Goal: Transaction & Acquisition: Purchase product/service

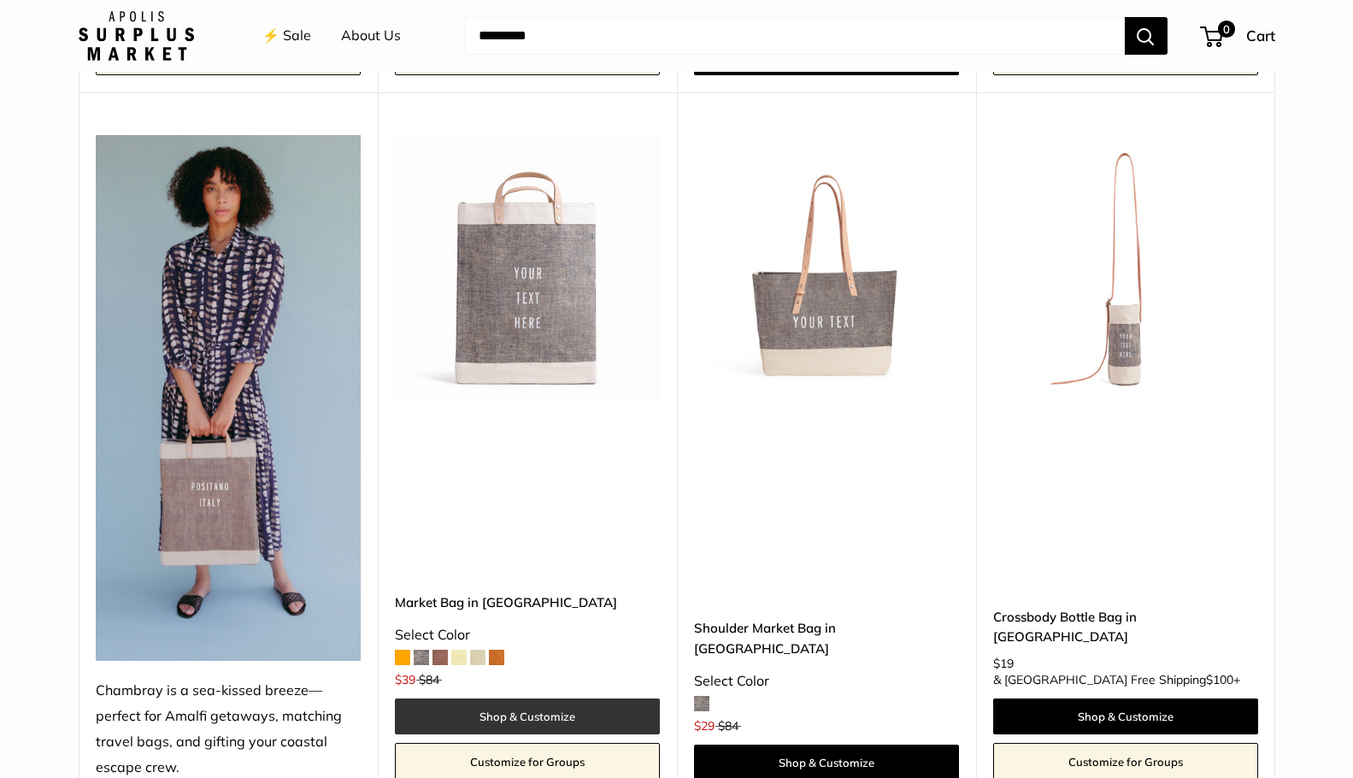
scroll to position [4463, 0]
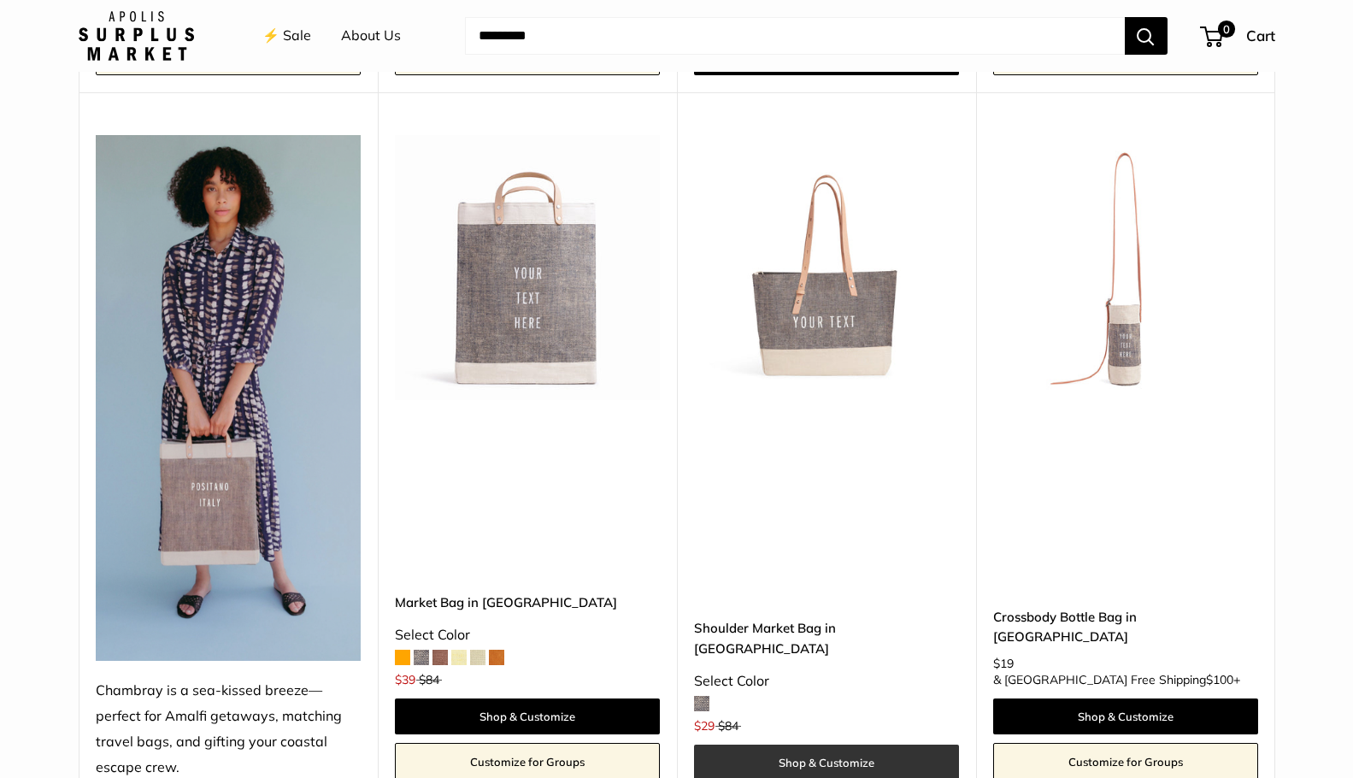
click at [841, 744] on link "Shop & Customize" at bounding box center [826, 762] width 265 height 36
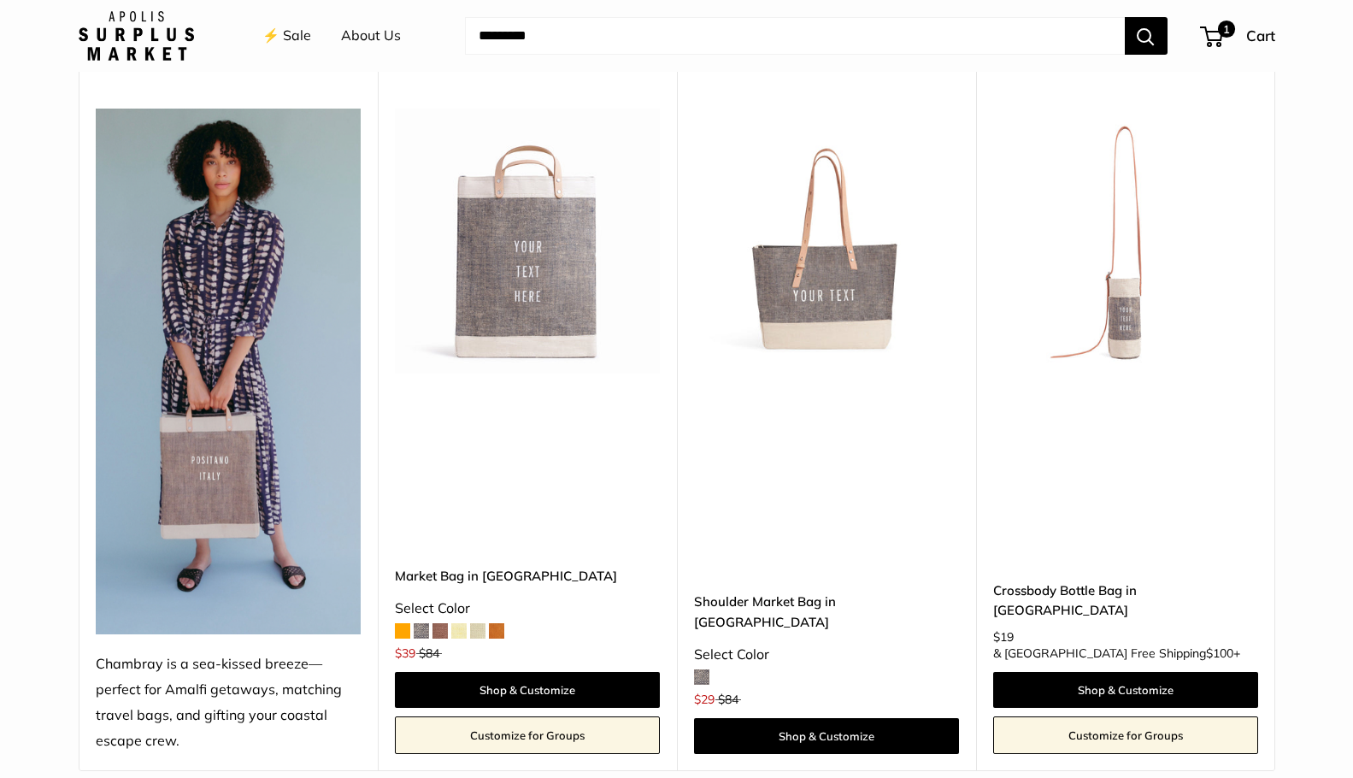
scroll to position [4491, 0]
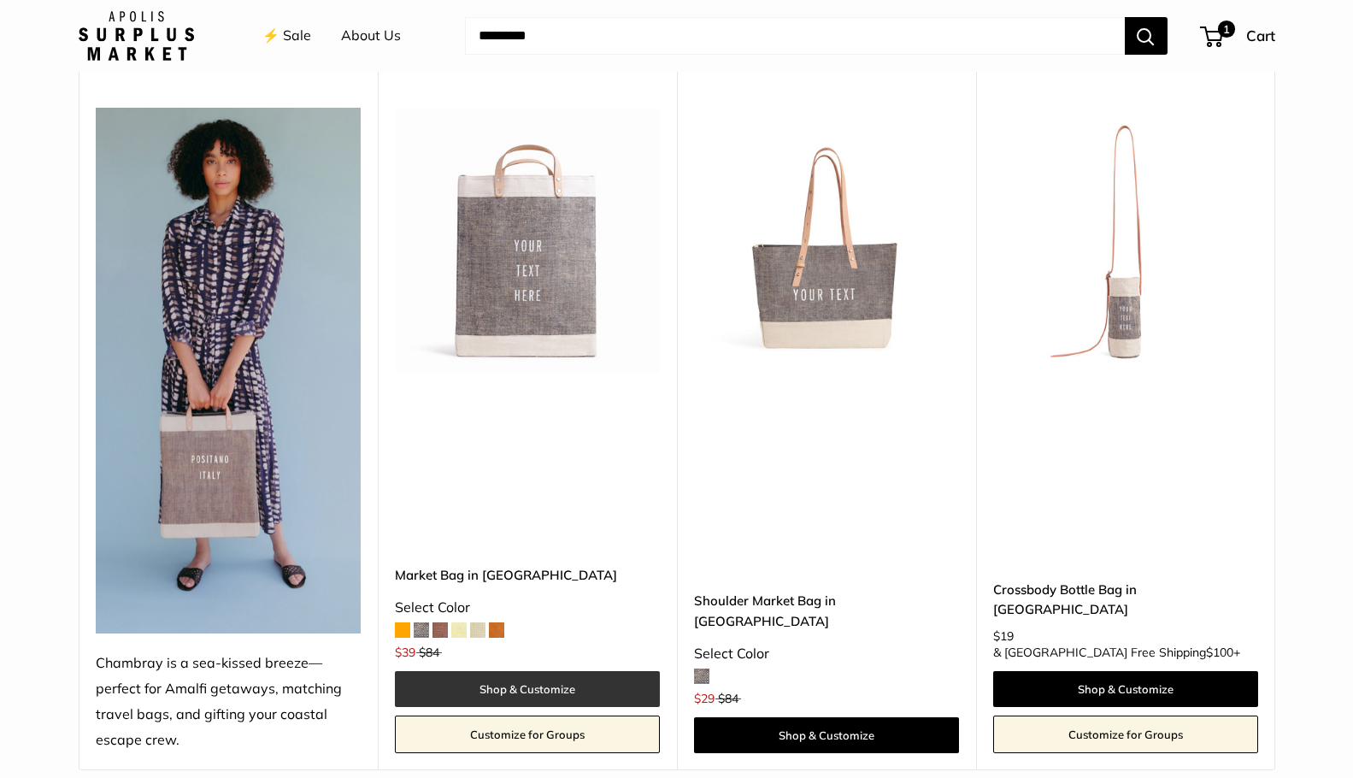
click at [470, 671] on link "Shop & Customize" at bounding box center [527, 689] width 265 height 36
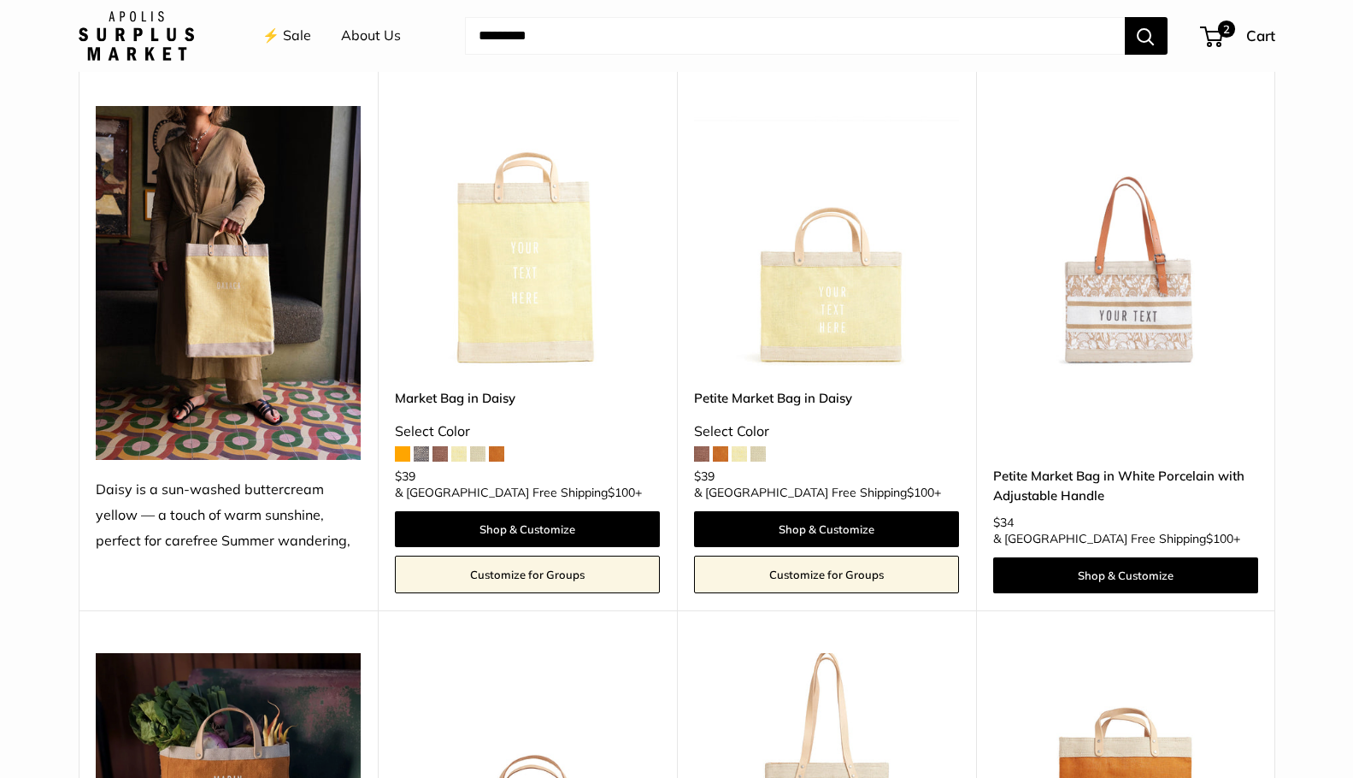
scroll to position [1994, 0]
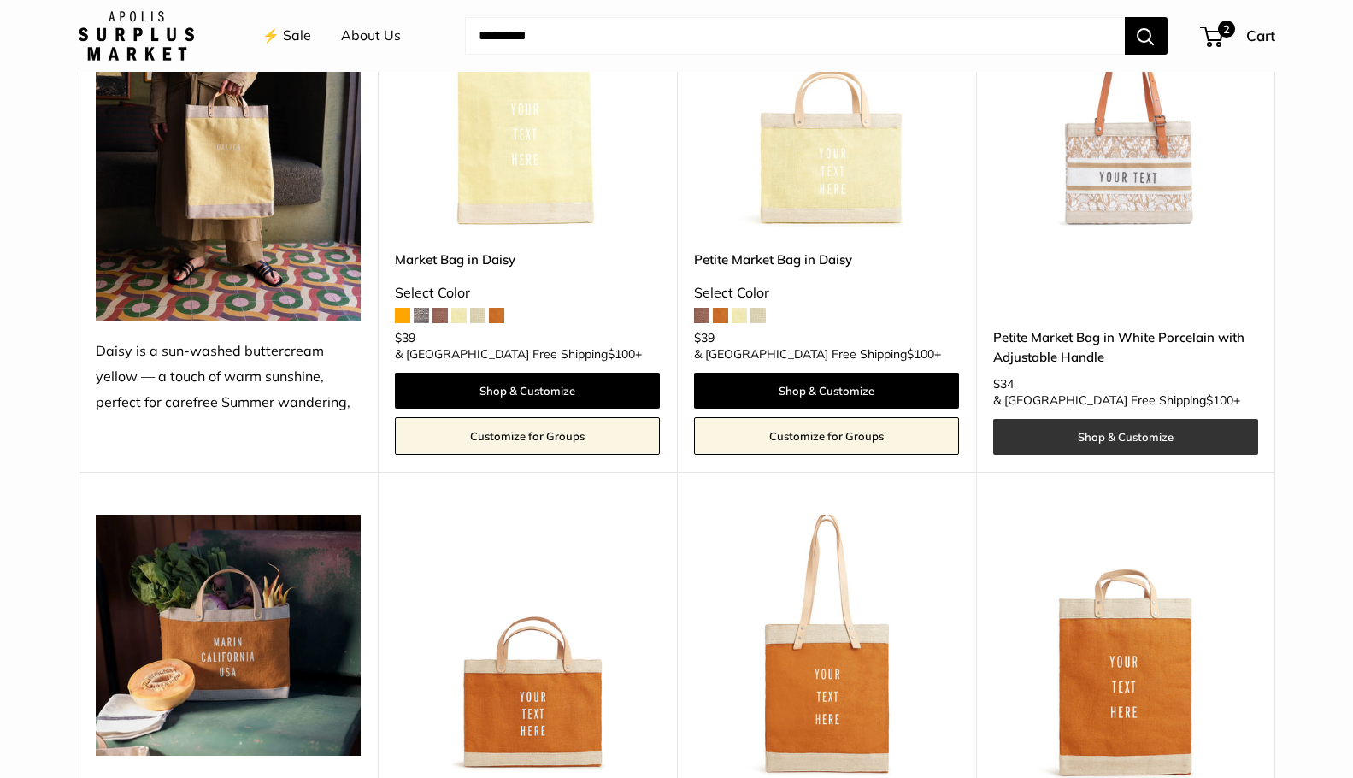
click at [1101, 419] on link "Shop & Customize" at bounding box center [1125, 437] width 265 height 36
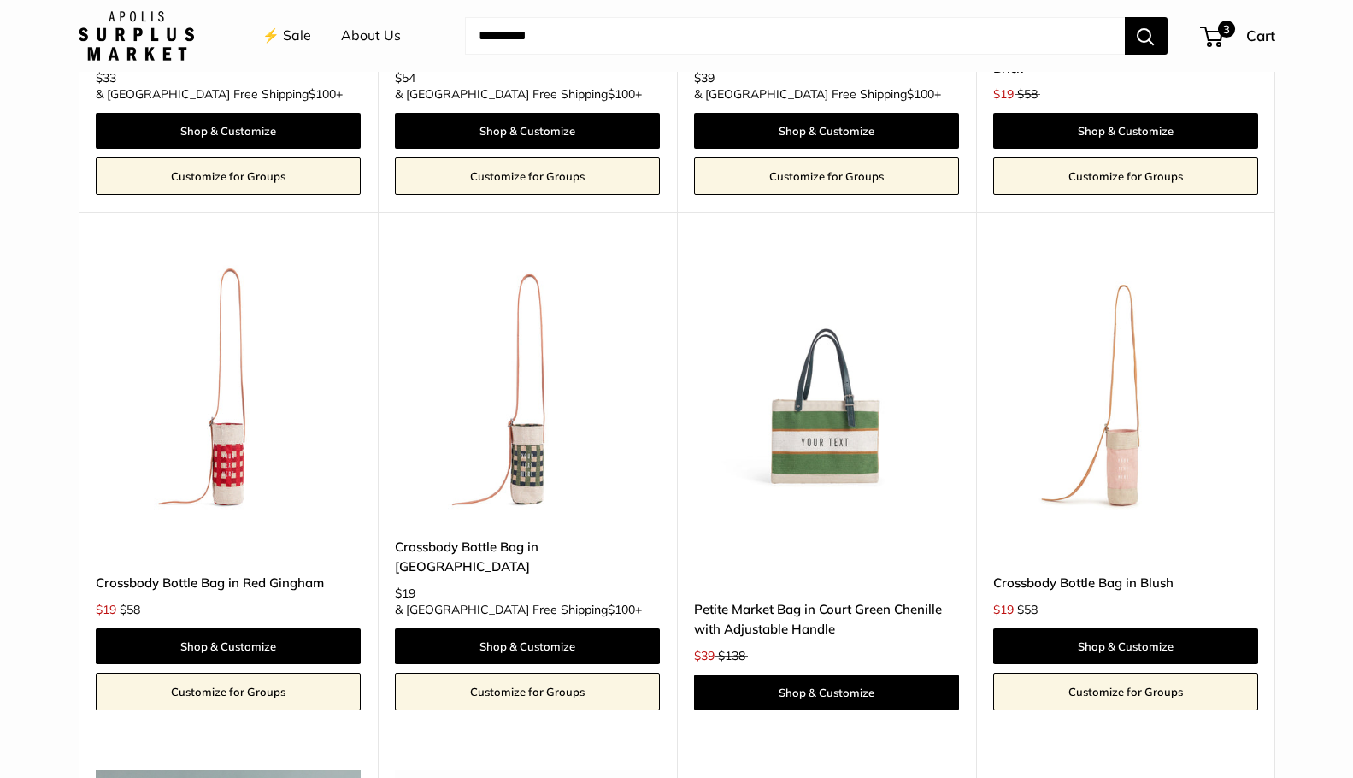
scroll to position [3912, 0]
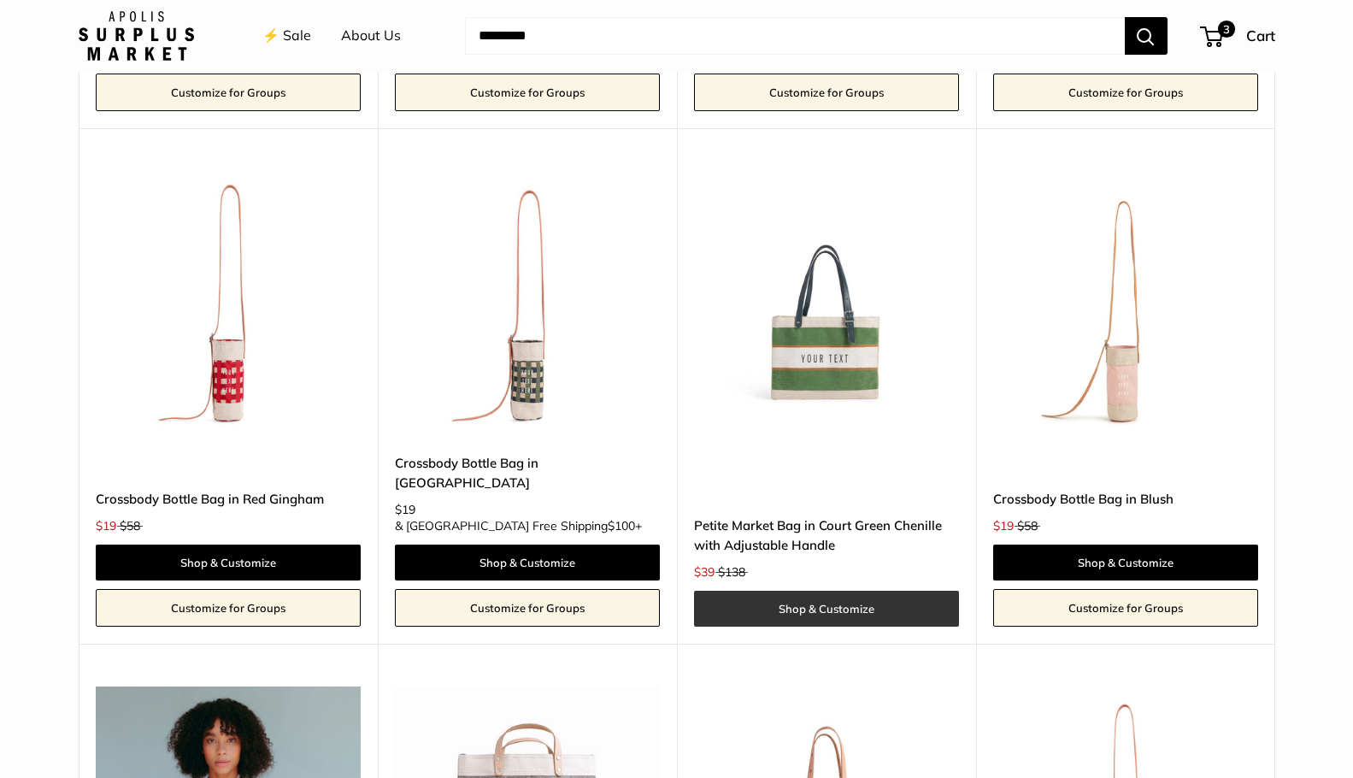
click at [866, 591] on link "Shop & Customize" at bounding box center [826, 609] width 265 height 36
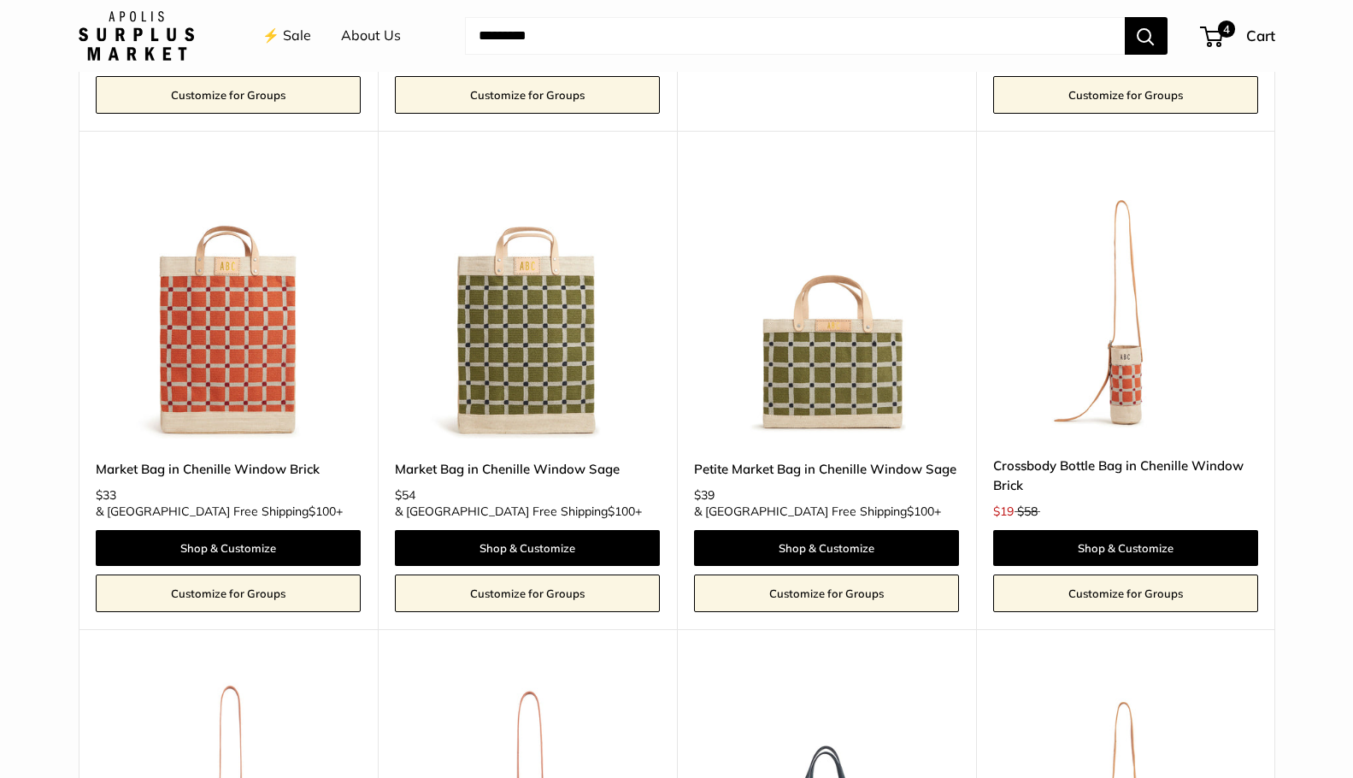
scroll to position [3216, 0]
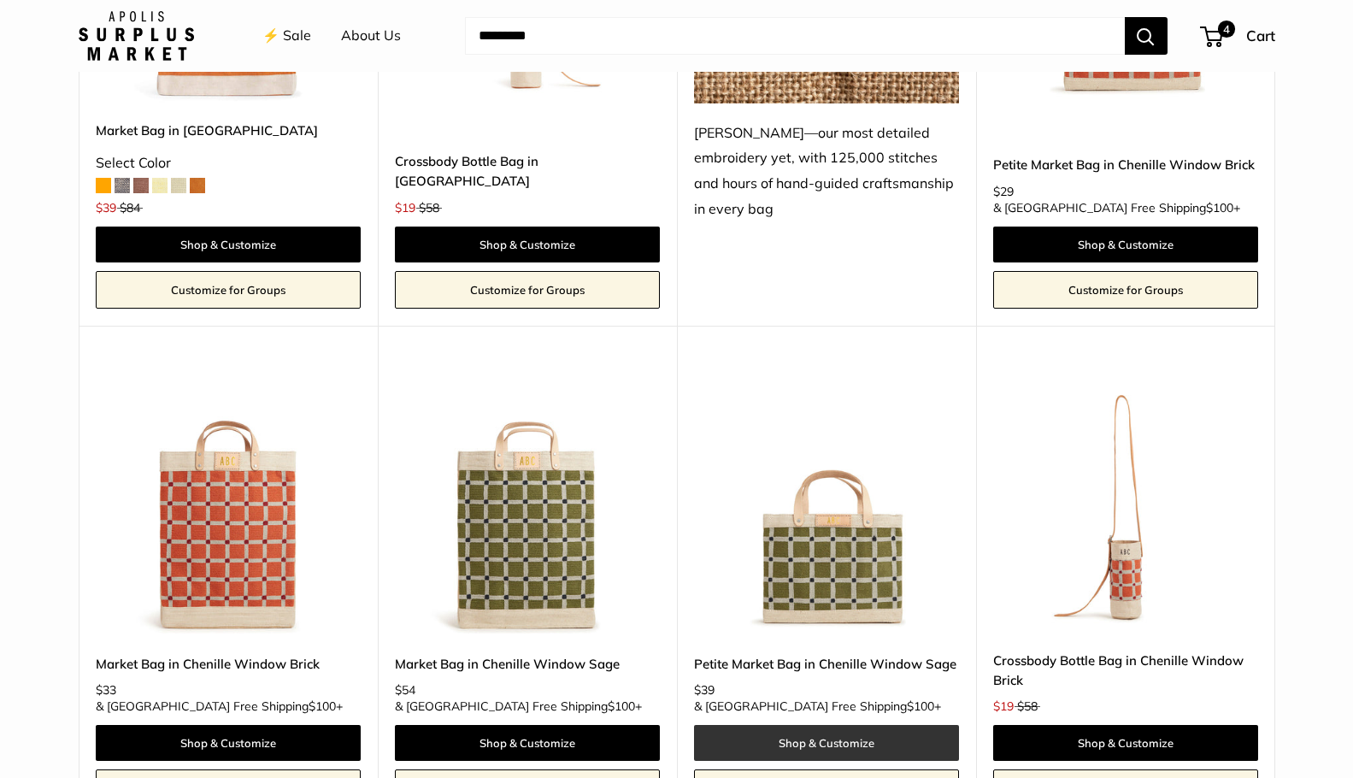
click at [839, 725] on link "Shop & Customize" at bounding box center [826, 743] width 265 height 36
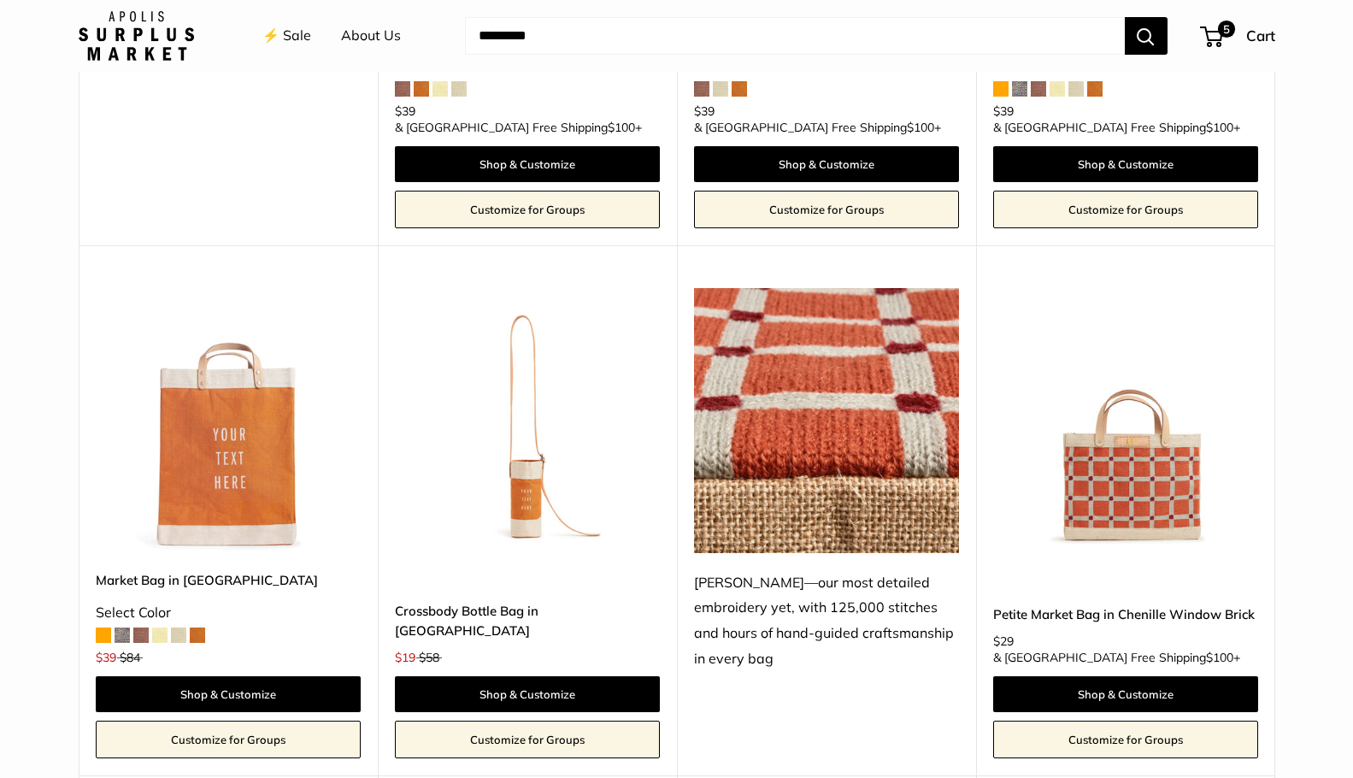
scroll to position [2774, 0]
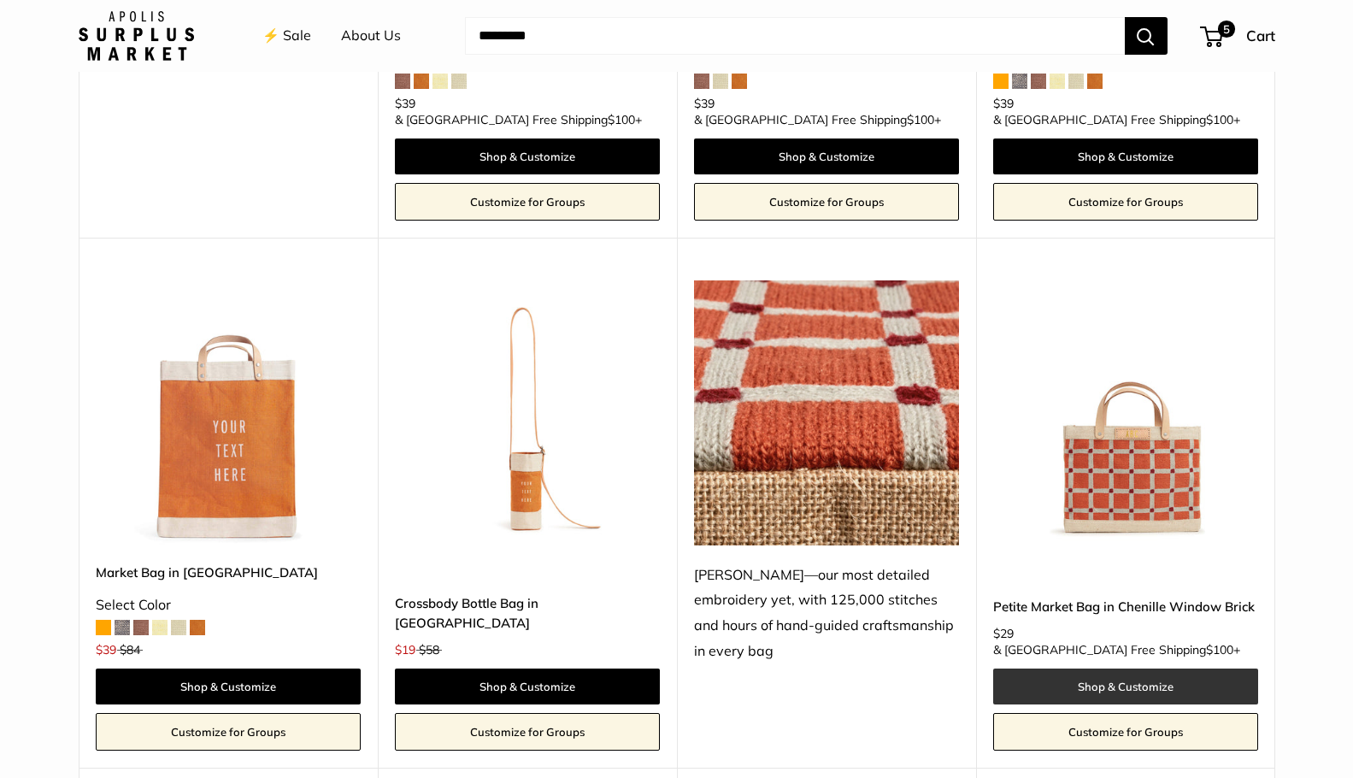
click at [1081, 668] on link "Shop & Customize" at bounding box center [1125, 686] width 265 height 36
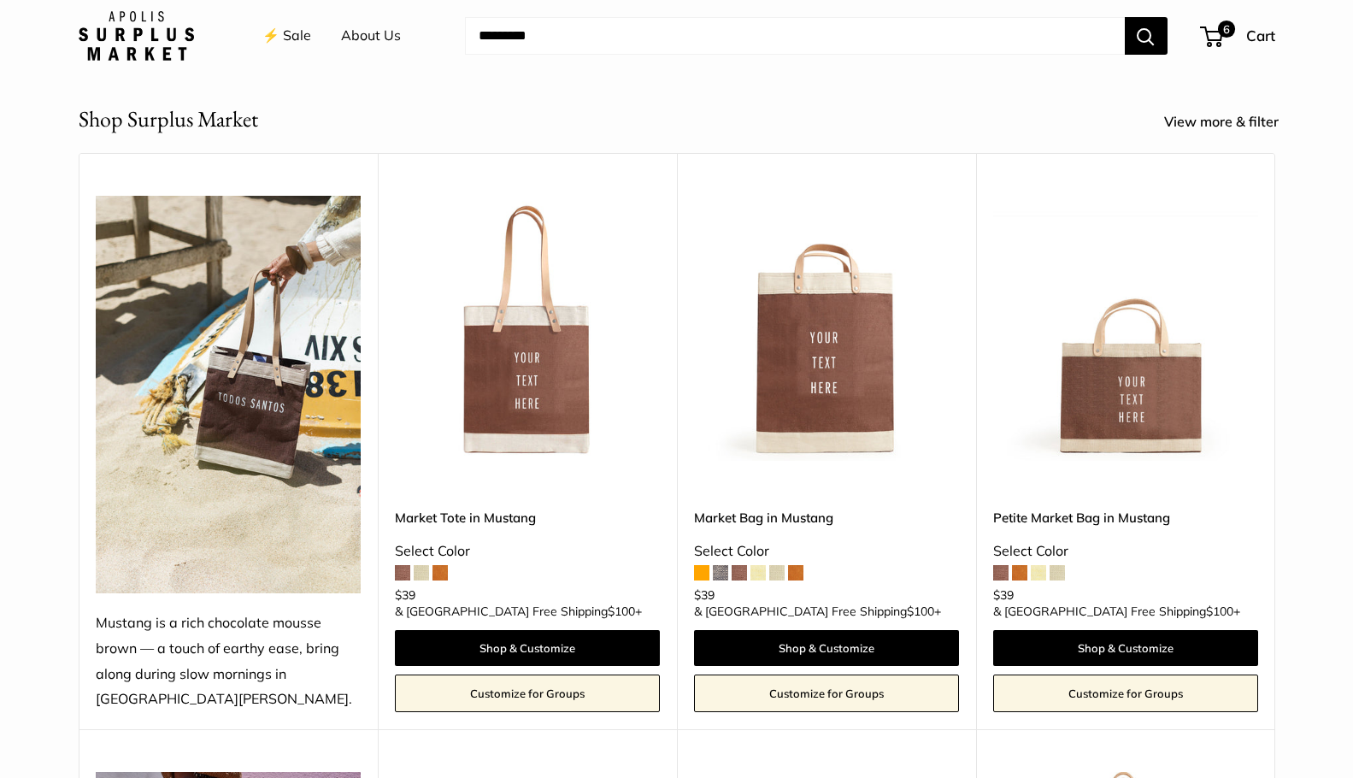
scroll to position [676, 0]
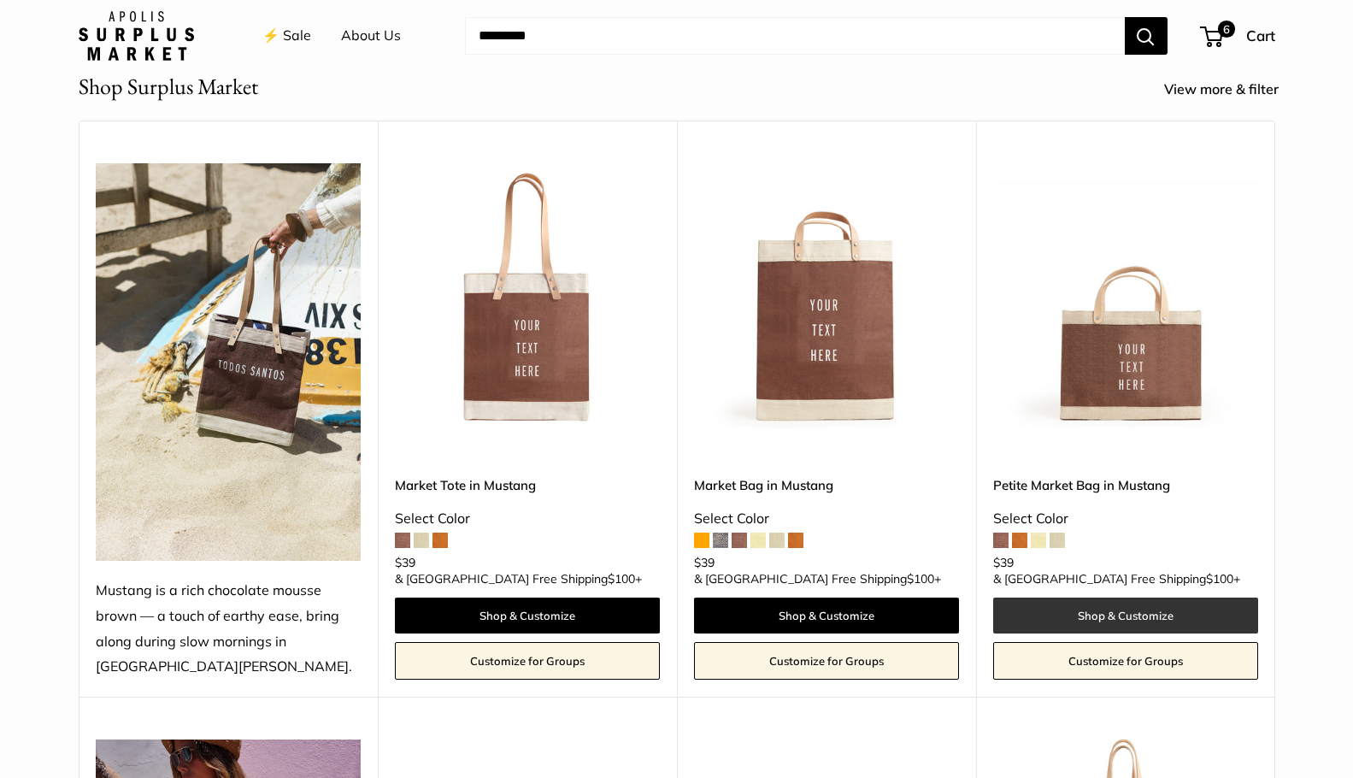
click at [1104, 609] on link "Shop & Customize" at bounding box center [1125, 615] width 265 height 36
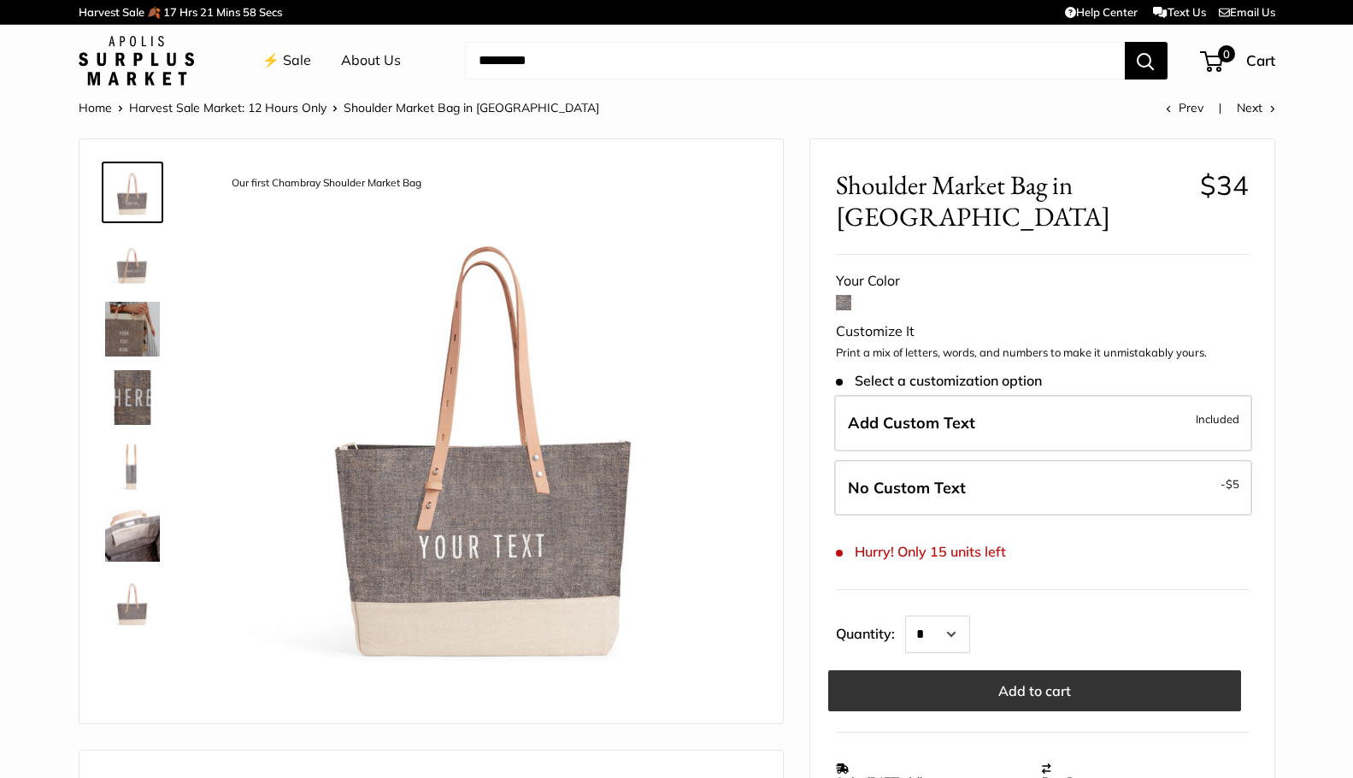
click at [953, 679] on button "Add to cart" at bounding box center [1034, 690] width 413 height 41
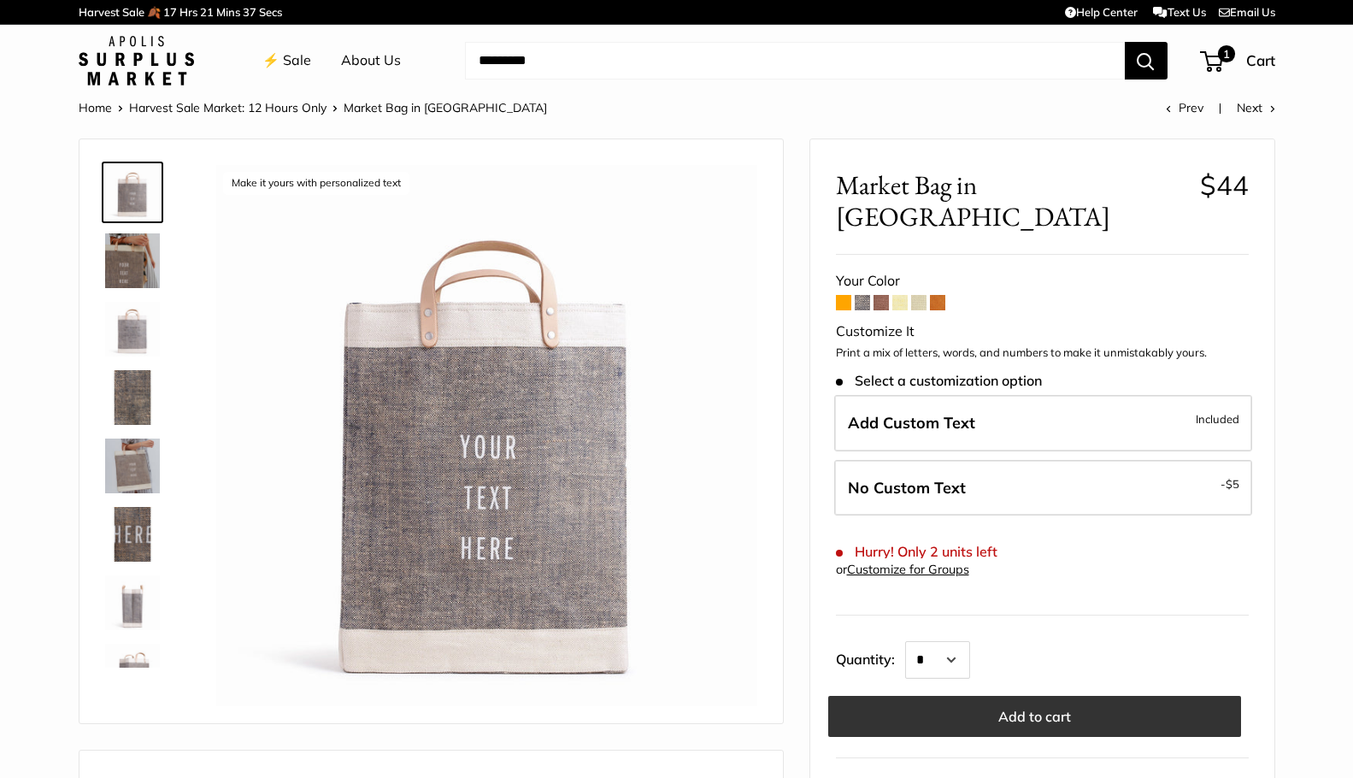
click at [970, 696] on button "Add to cart" at bounding box center [1034, 716] width 413 height 41
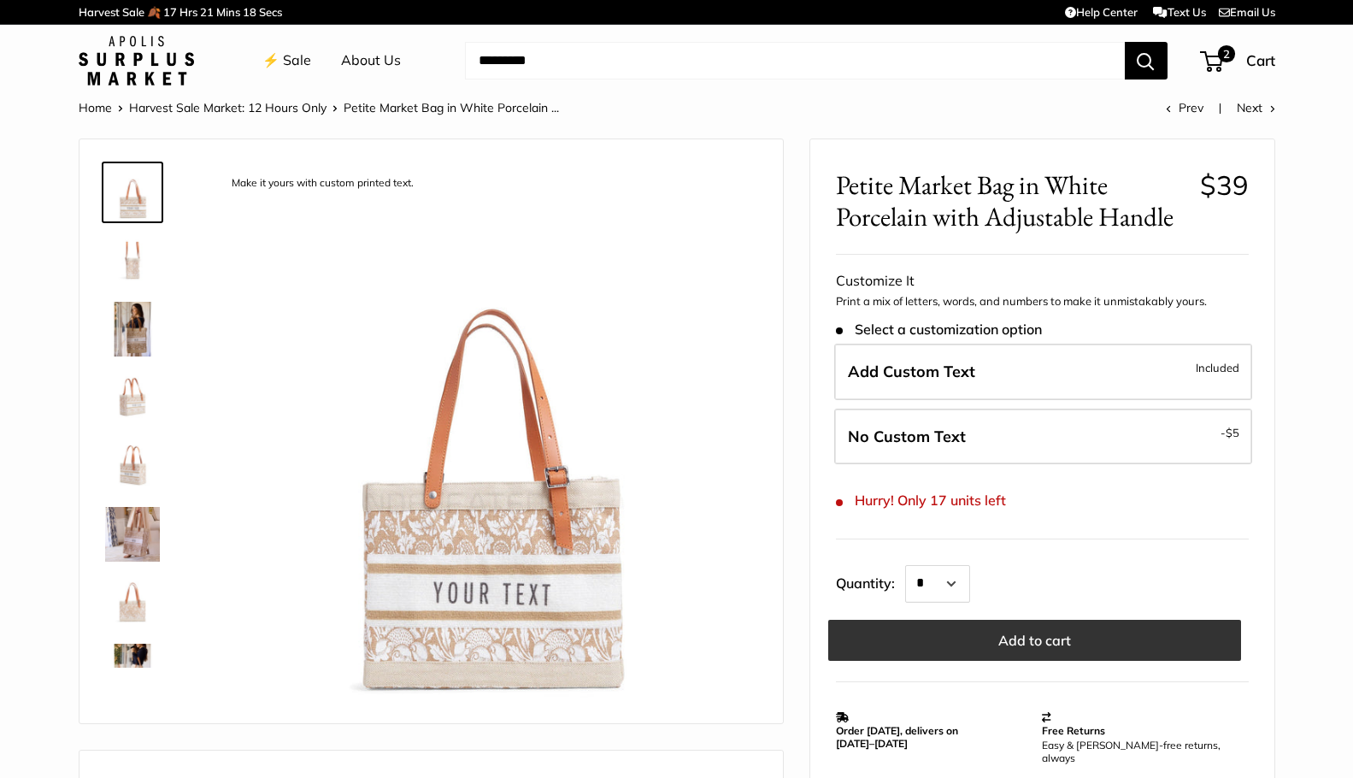
click at [976, 635] on button "Add to cart" at bounding box center [1034, 640] width 413 height 41
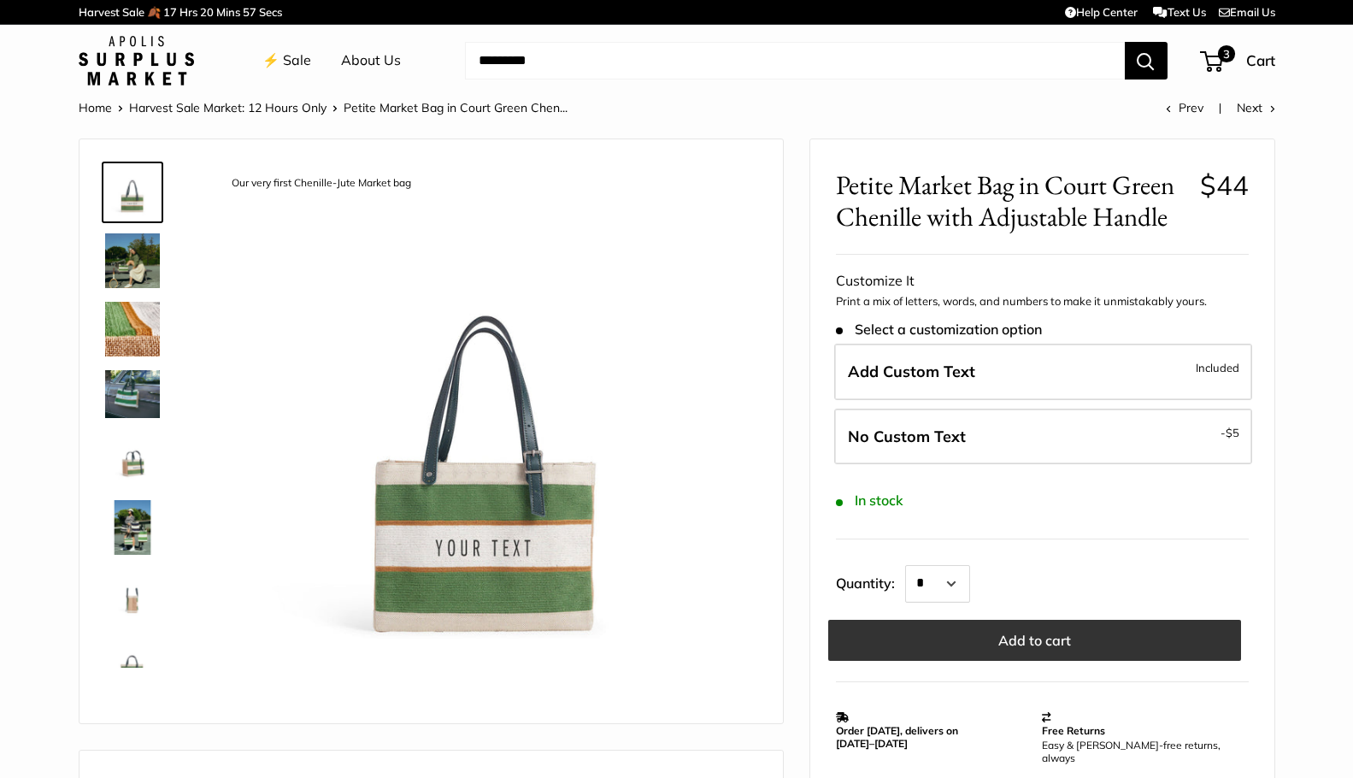
click at [942, 633] on button "Add to cart" at bounding box center [1034, 640] width 413 height 41
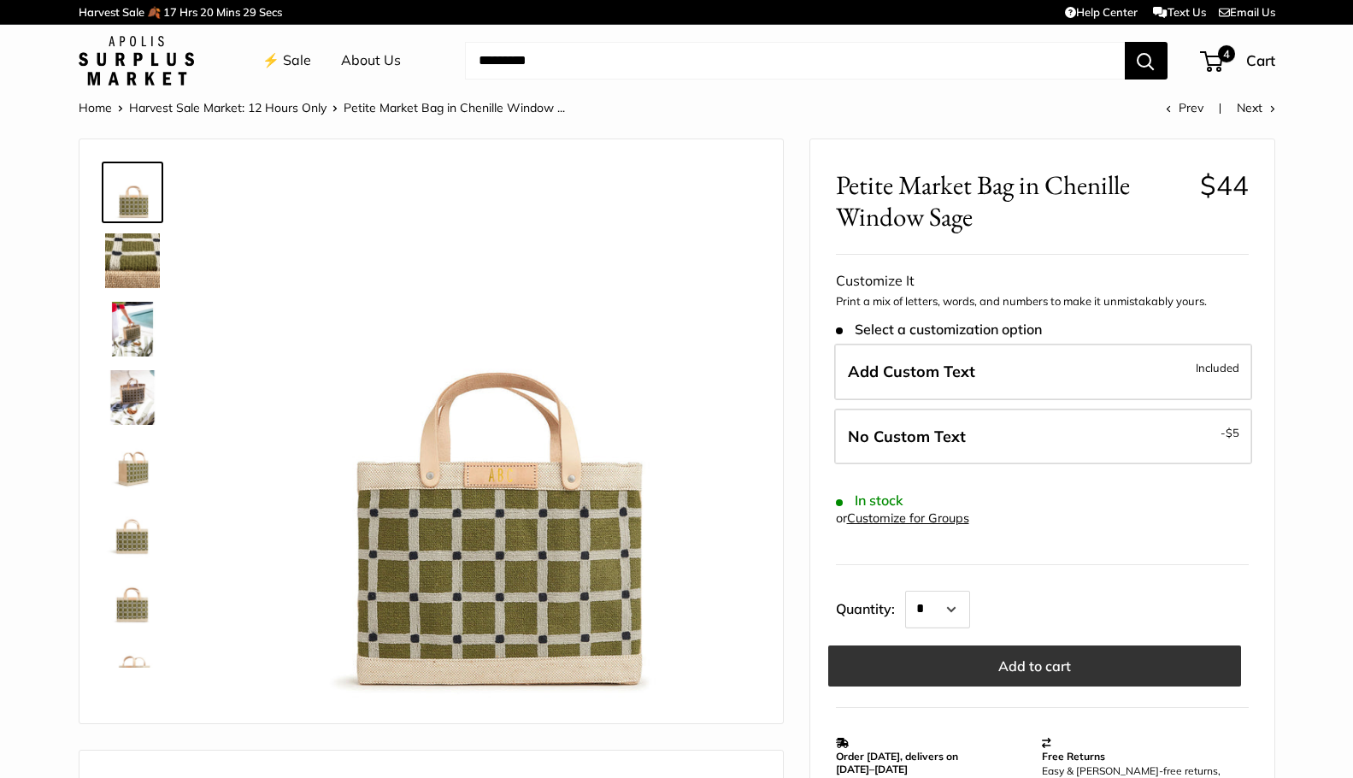
click at [964, 666] on button "Add to cart" at bounding box center [1034, 665] width 413 height 41
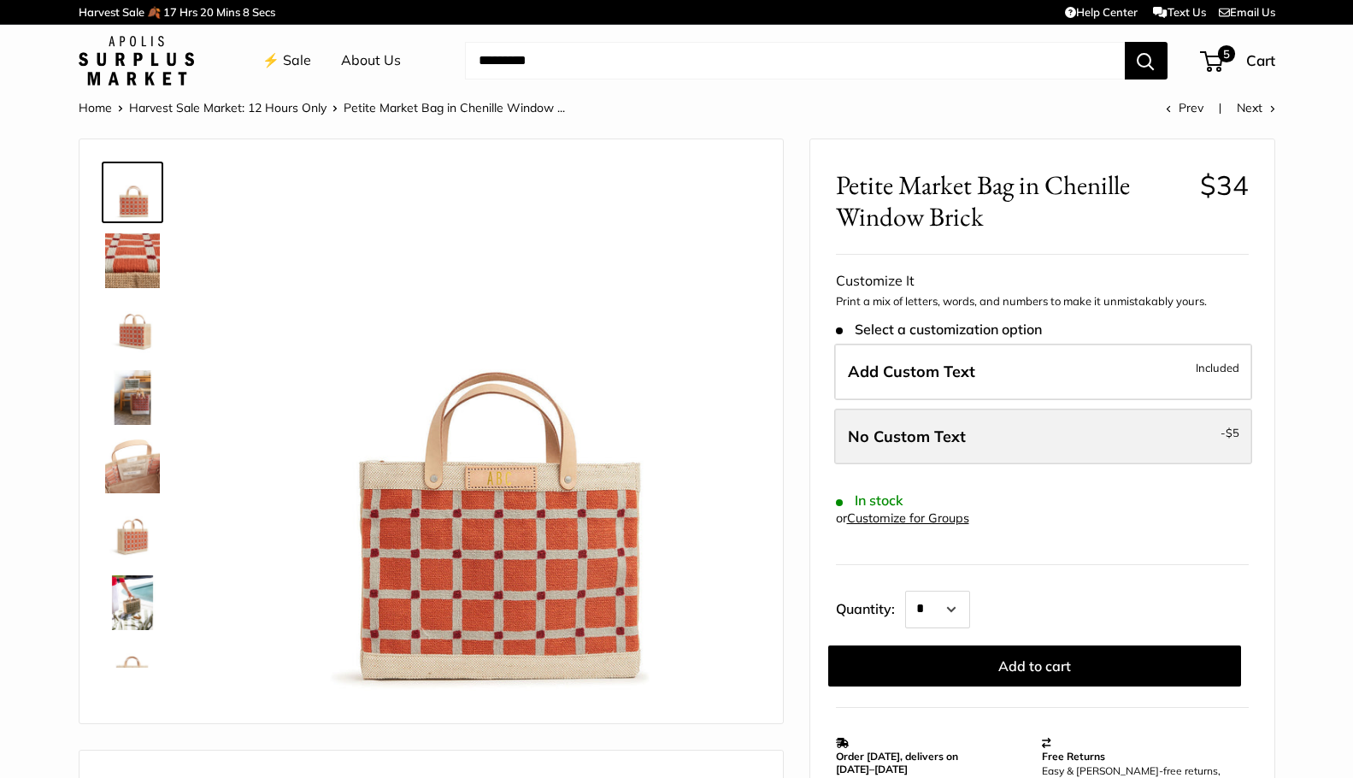
click at [985, 439] on label "No Custom Text - $5" at bounding box center [1043, 437] width 418 height 56
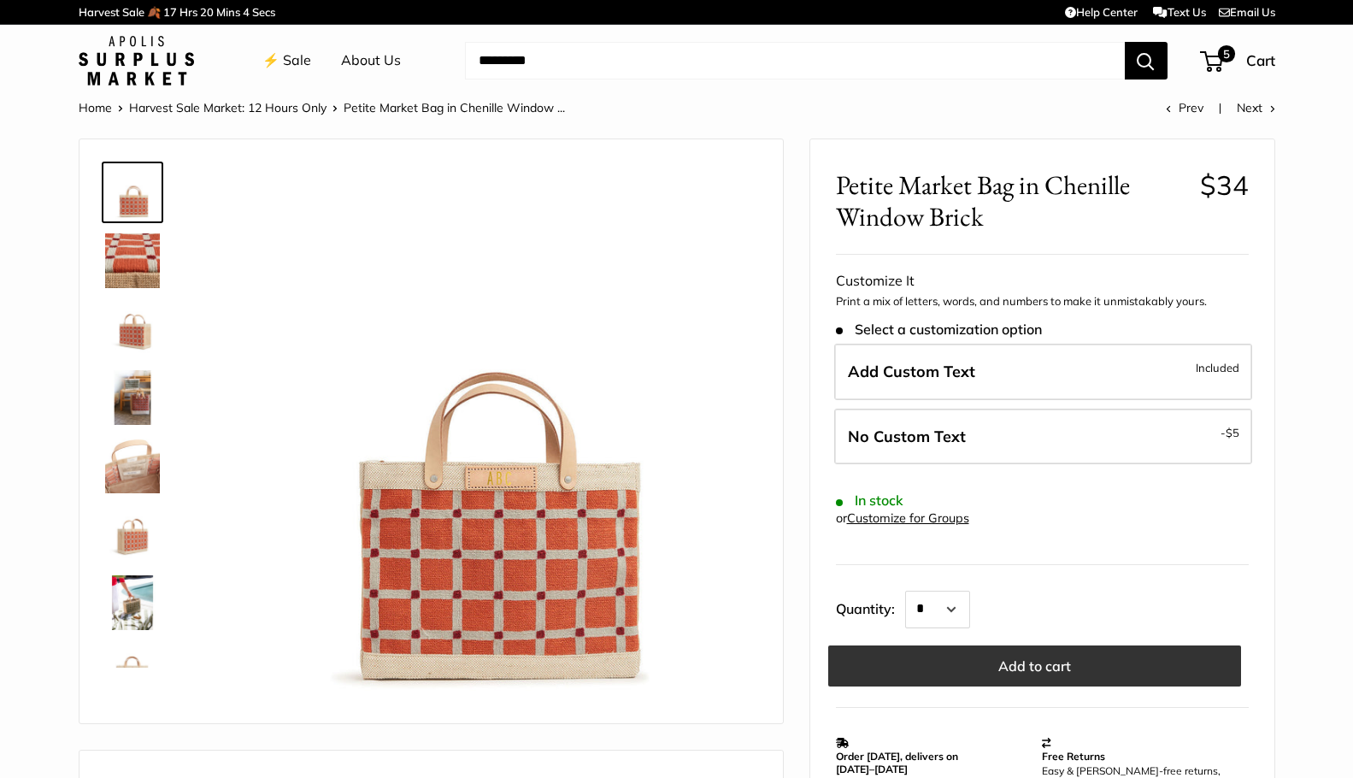
click at [1009, 649] on button "Add to cart" at bounding box center [1034, 665] width 413 height 41
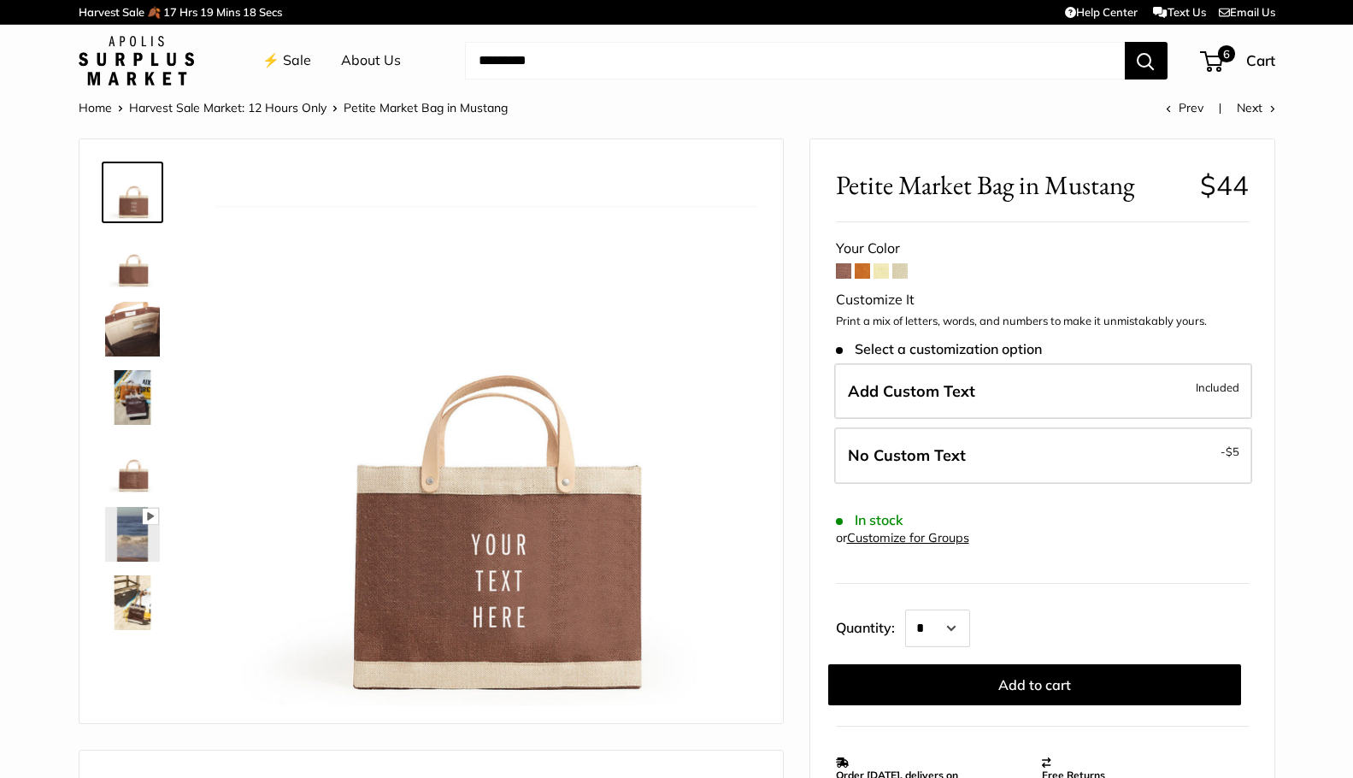
click at [882, 271] on span at bounding box center [881, 270] width 15 height 15
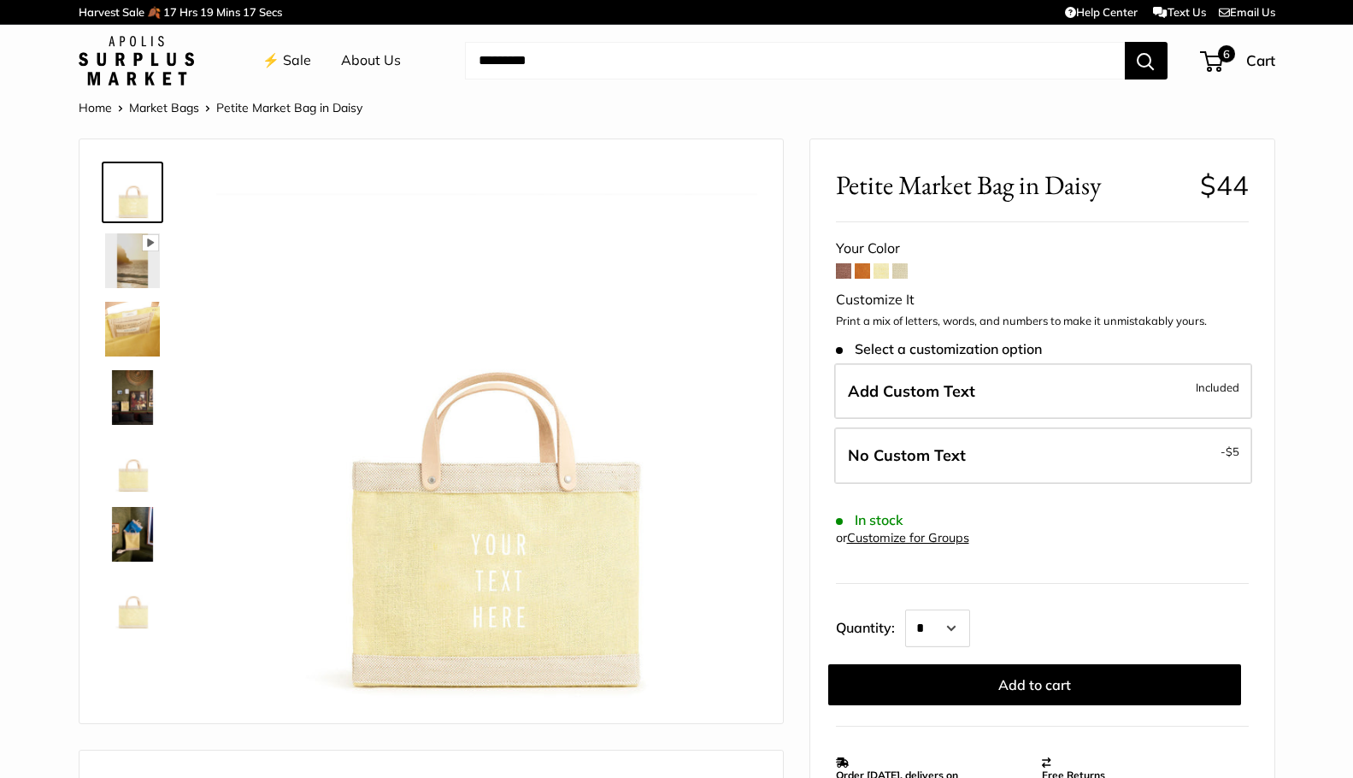
click at [903, 271] on span at bounding box center [899, 270] width 15 height 15
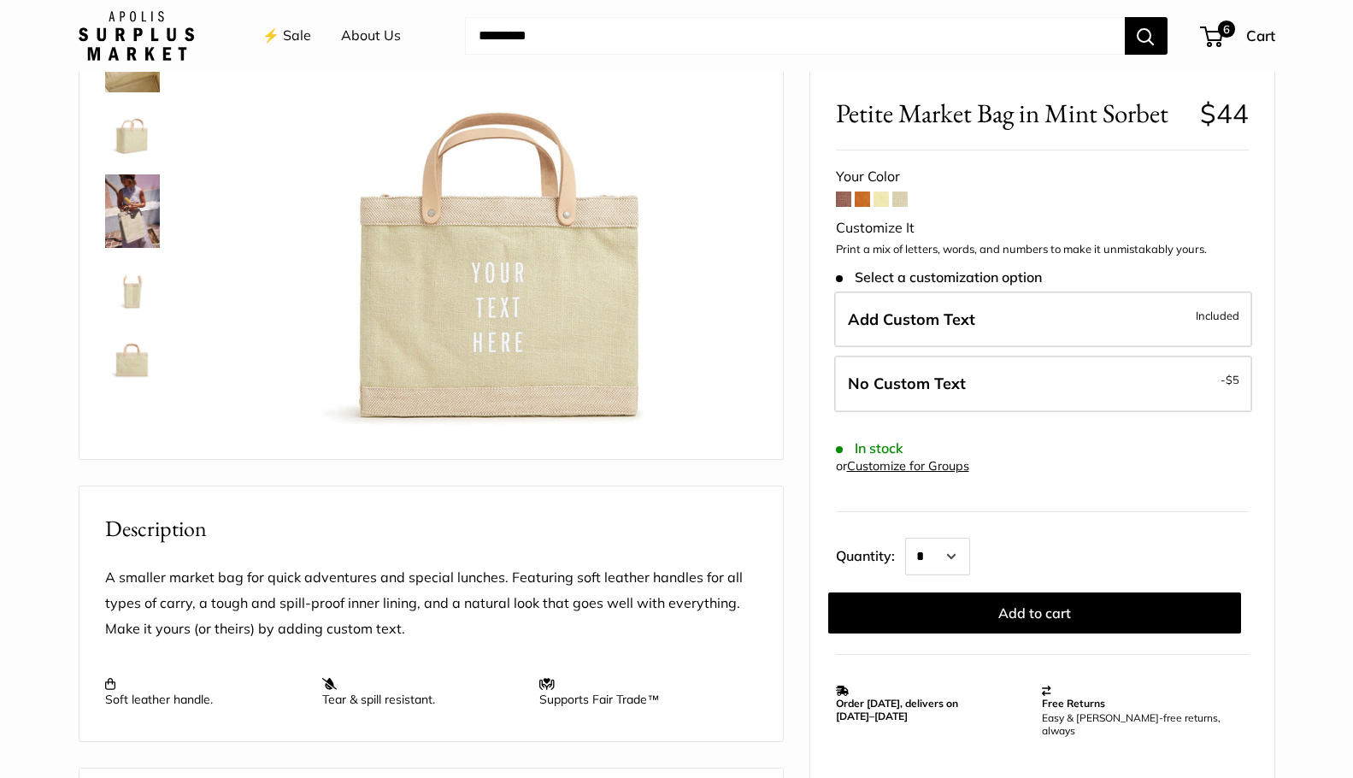
scroll to position [266, 0]
click at [879, 201] on span at bounding box center [881, 198] width 15 height 15
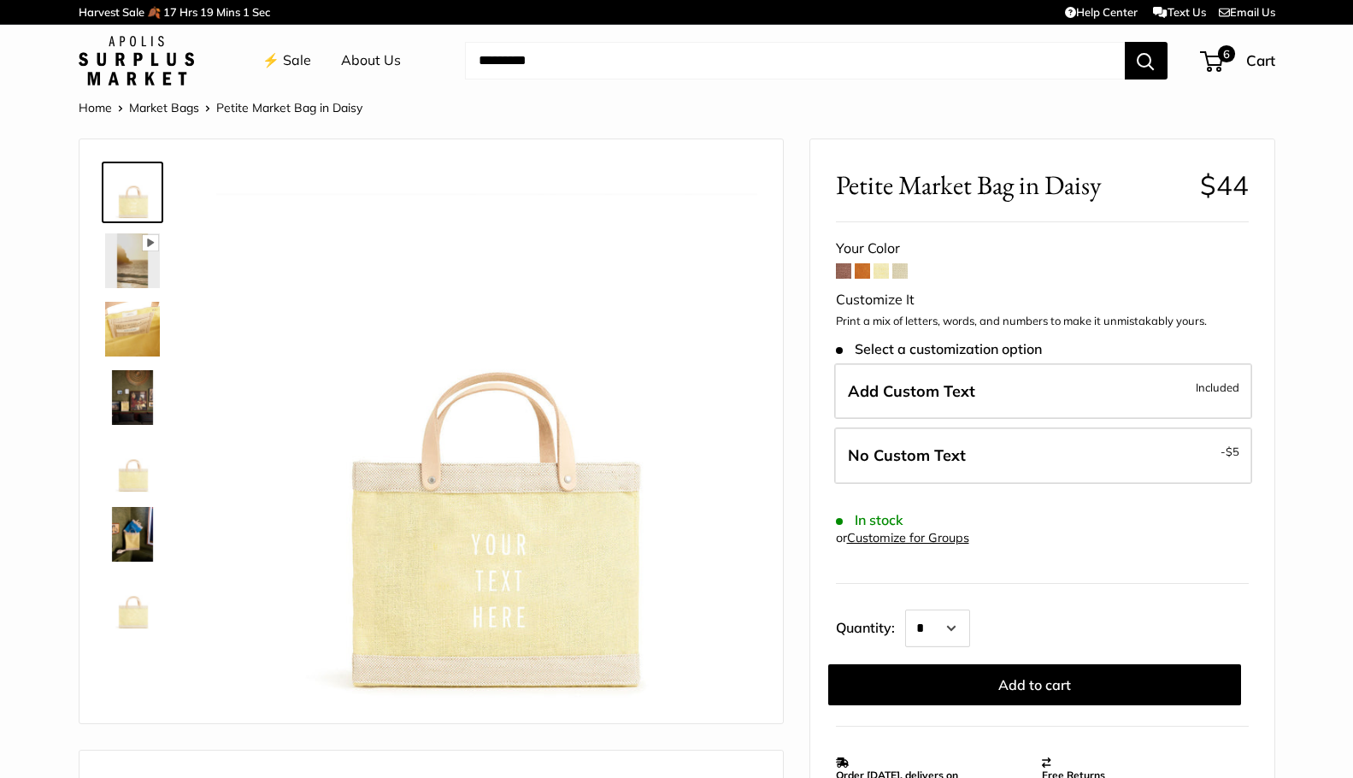
click at [859, 268] on span at bounding box center [862, 270] width 15 height 15
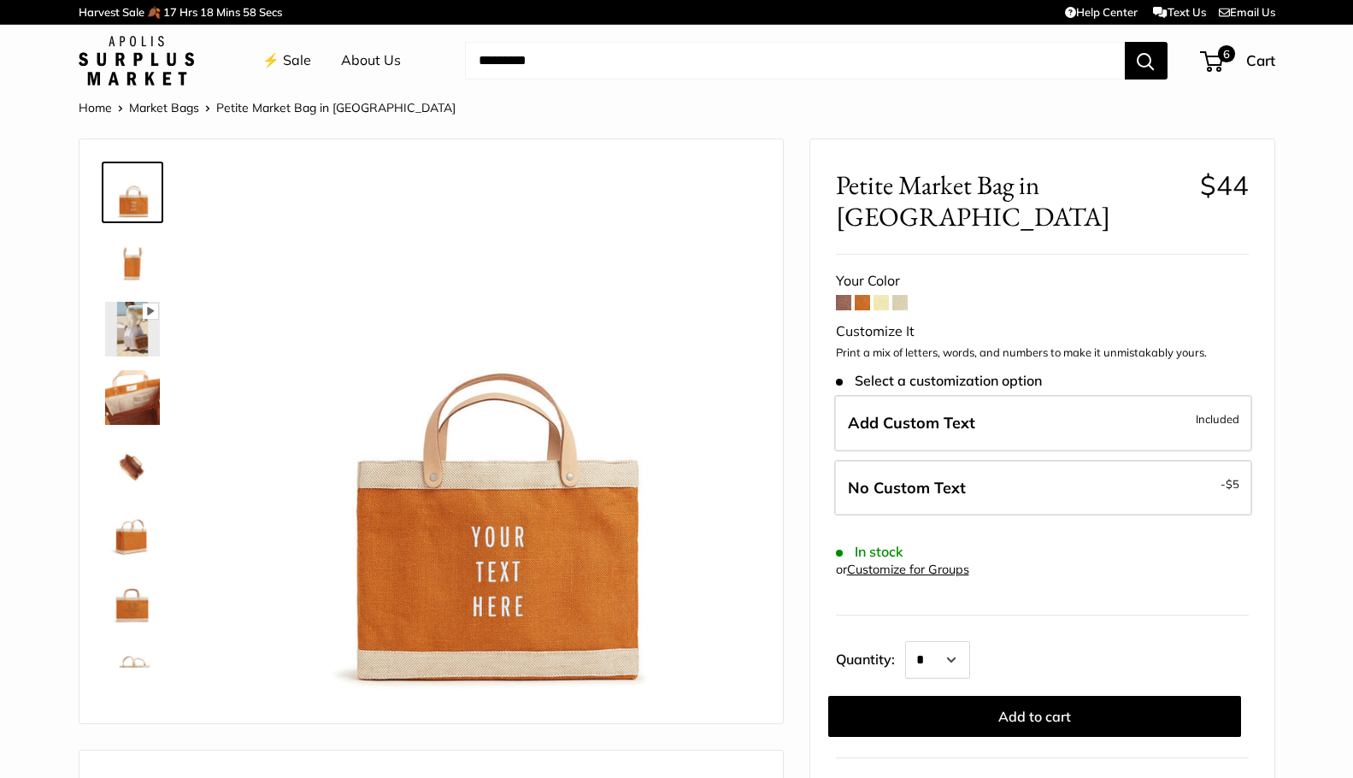
click at [845, 295] on span at bounding box center [843, 302] width 15 height 15
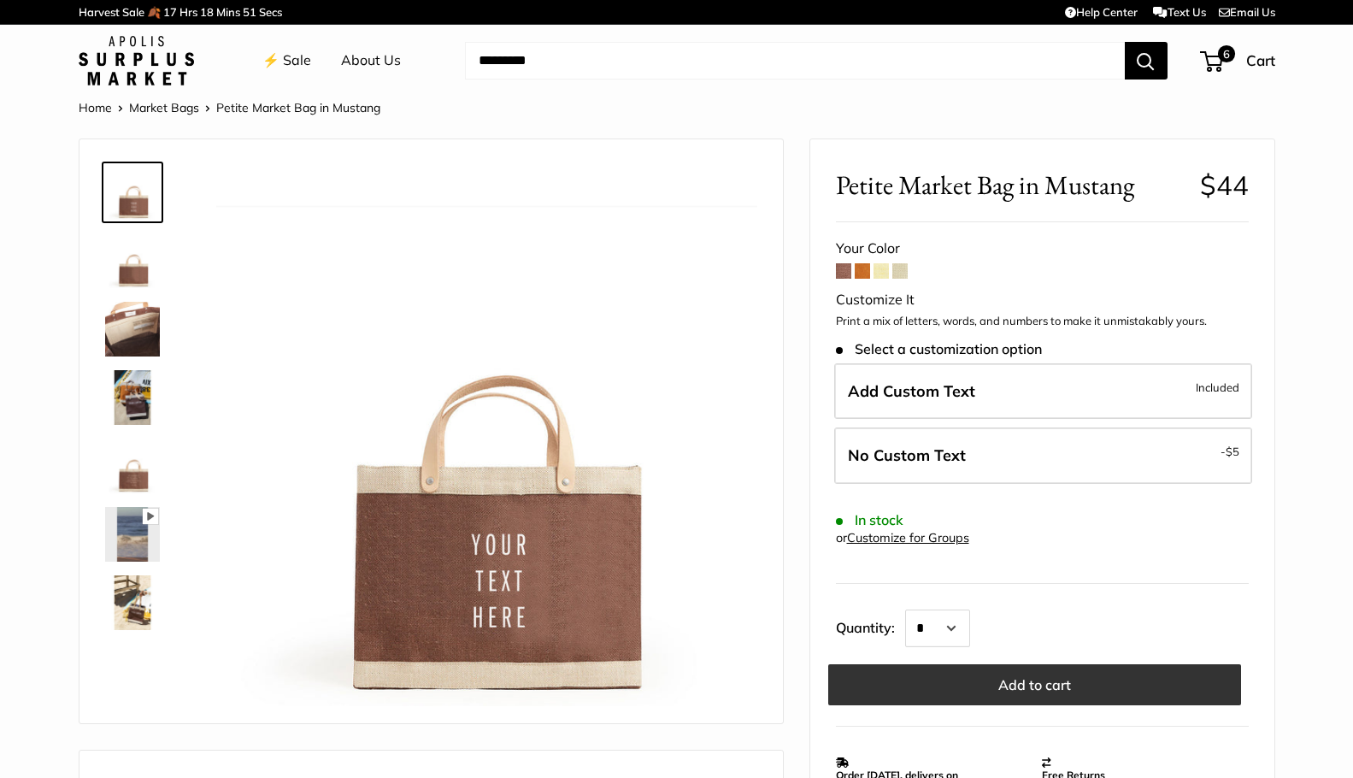
click at [1003, 685] on button "Add to cart" at bounding box center [1034, 684] width 413 height 41
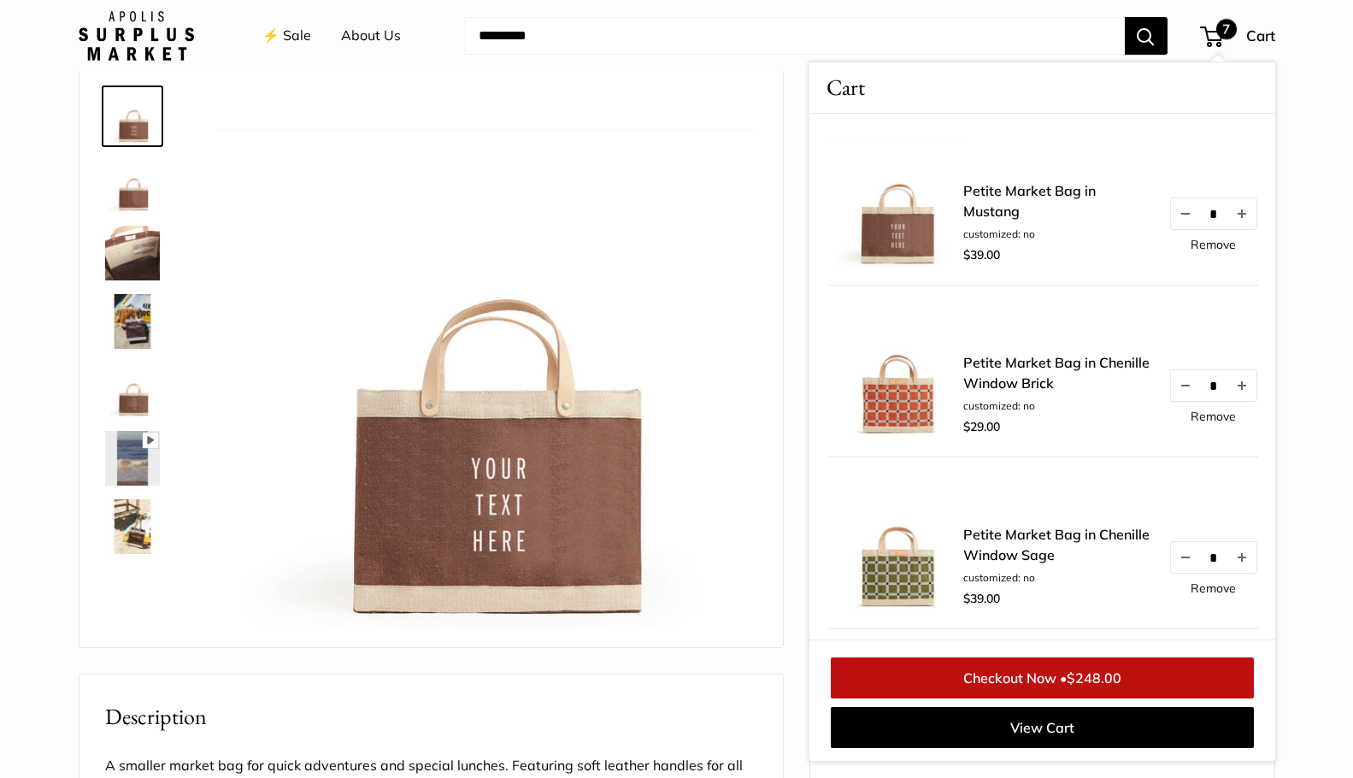
scroll to position [83, 0]
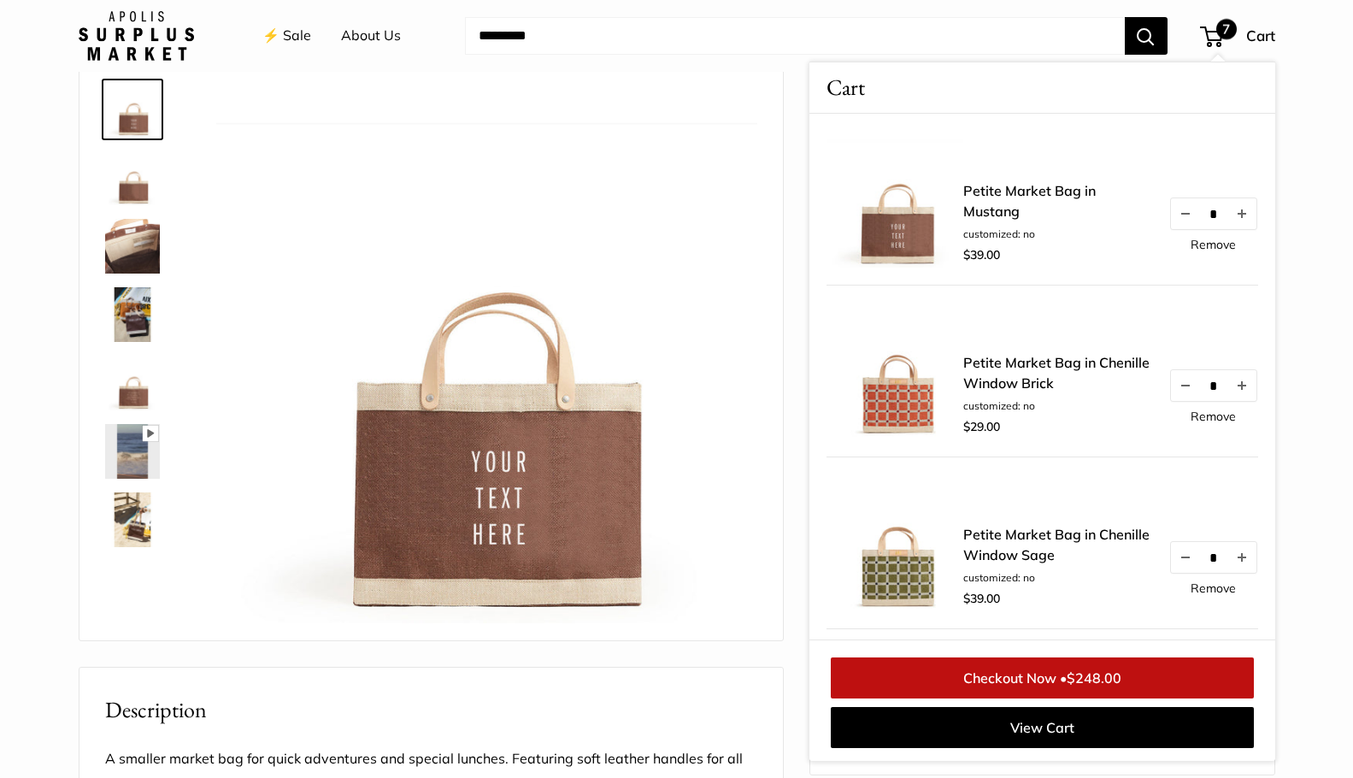
click at [886, 449] on div "Petite Market Bag in Chenille Window Brick customized: no $29.00 * Remove" at bounding box center [1042, 371] width 432 height 172
click at [710, 276] on img at bounding box center [486, 352] width 541 height 541
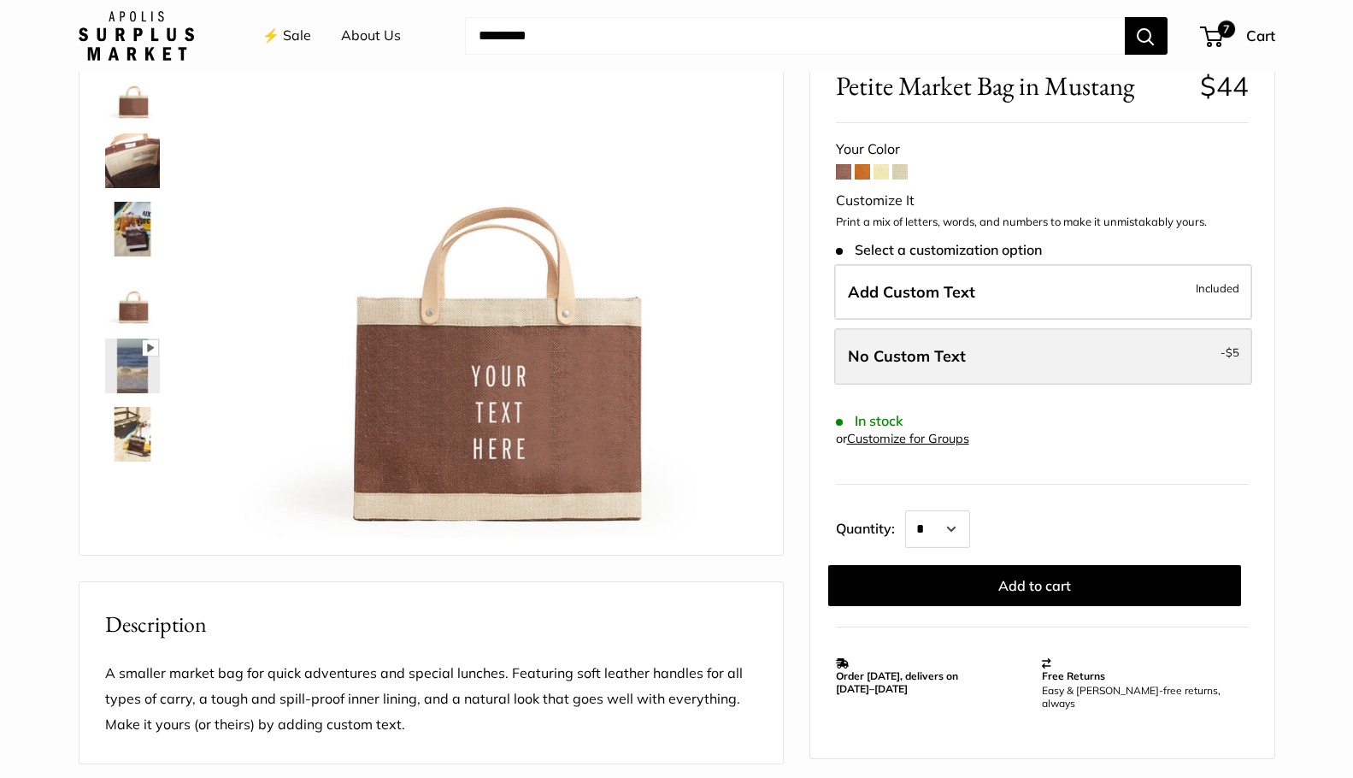
click at [907, 346] on span "No Custom Text" at bounding box center [907, 356] width 118 height 20
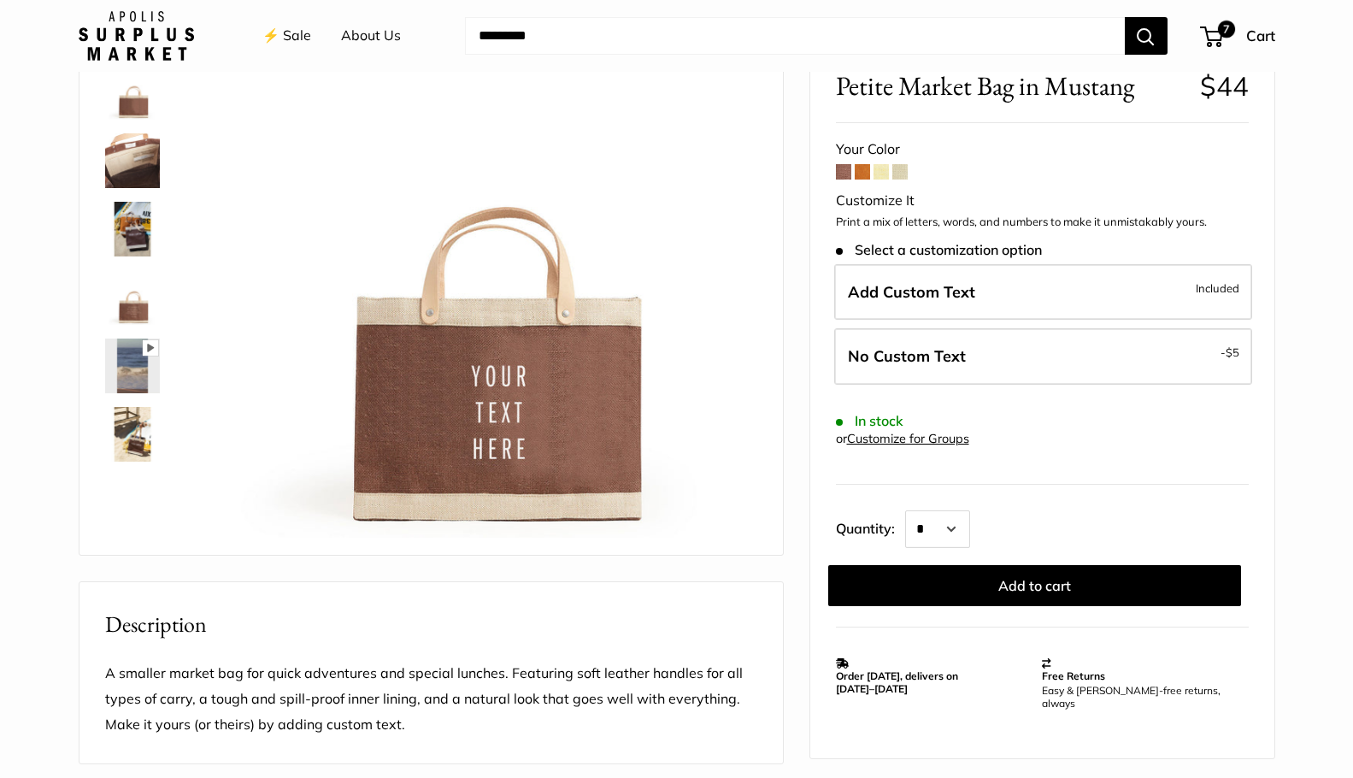
click at [865, 173] on span at bounding box center [862, 171] width 15 height 15
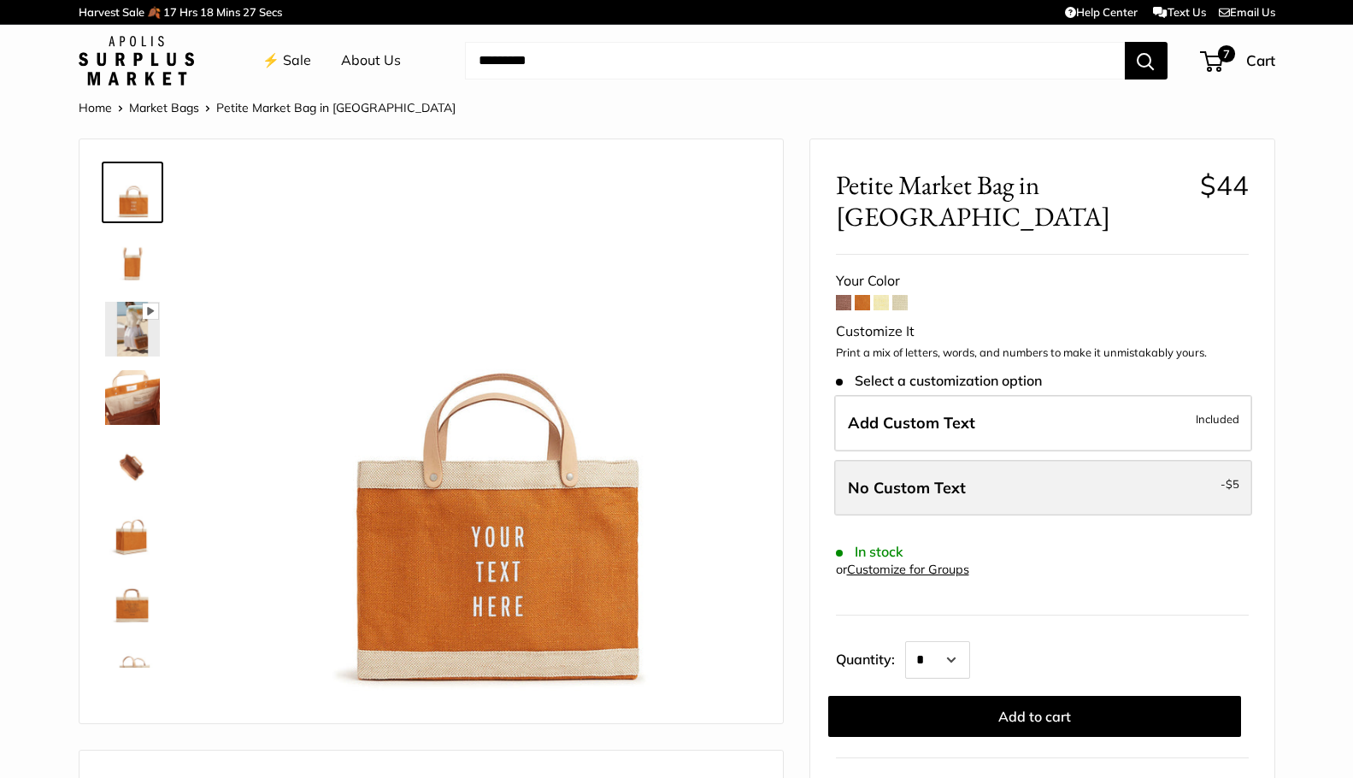
click at [935, 460] on label "No Custom Text - $5" at bounding box center [1043, 488] width 418 height 56
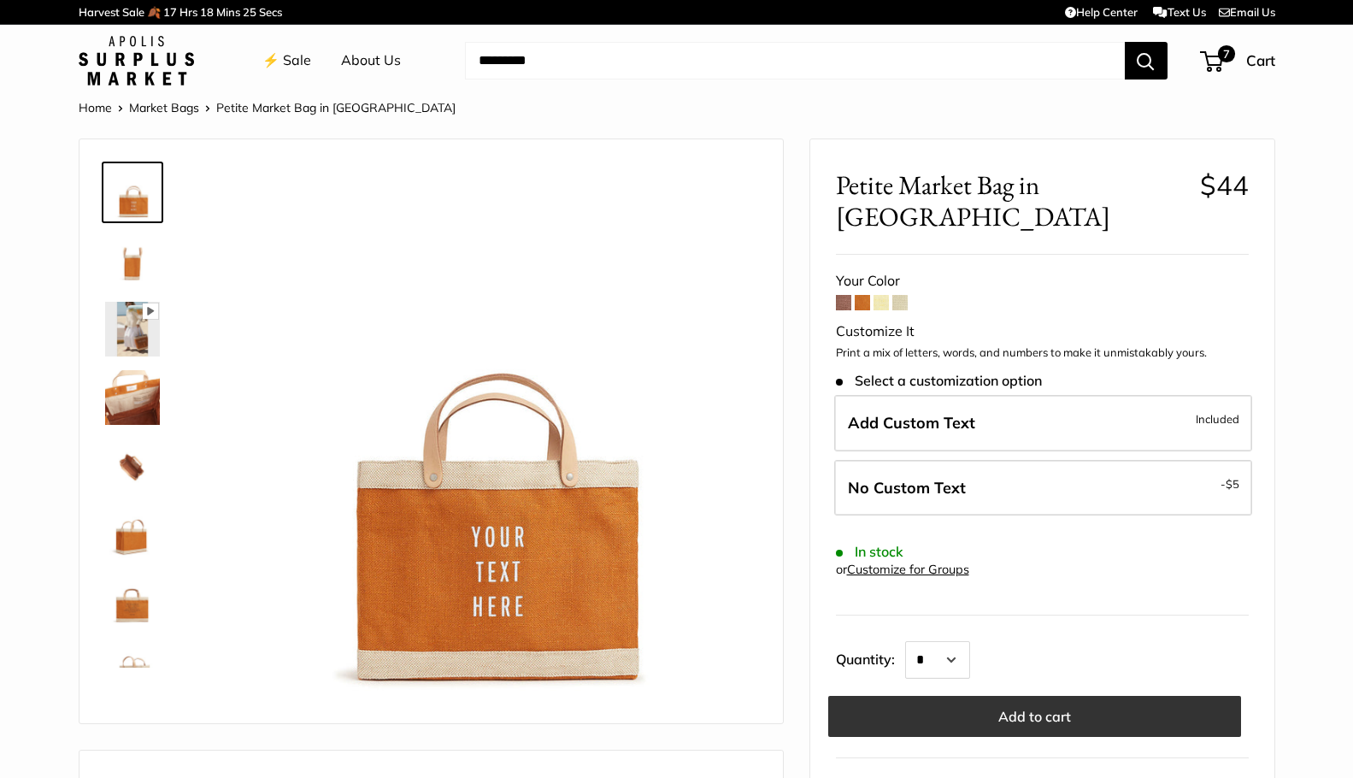
click at [996, 696] on button "Add to cart" at bounding box center [1034, 716] width 413 height 41
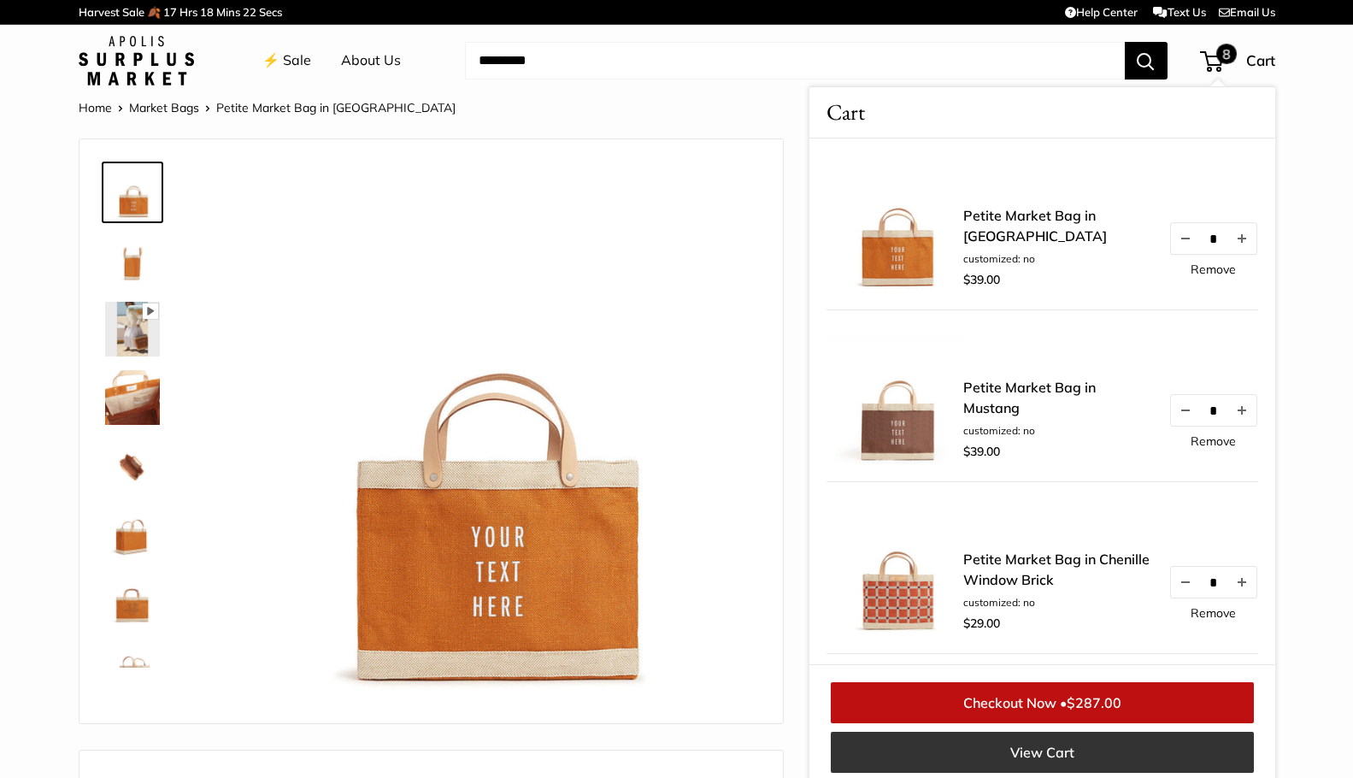
click at [1050, 751] on link "View Cart" at bounding box center [1042, 752] width 423 height 41
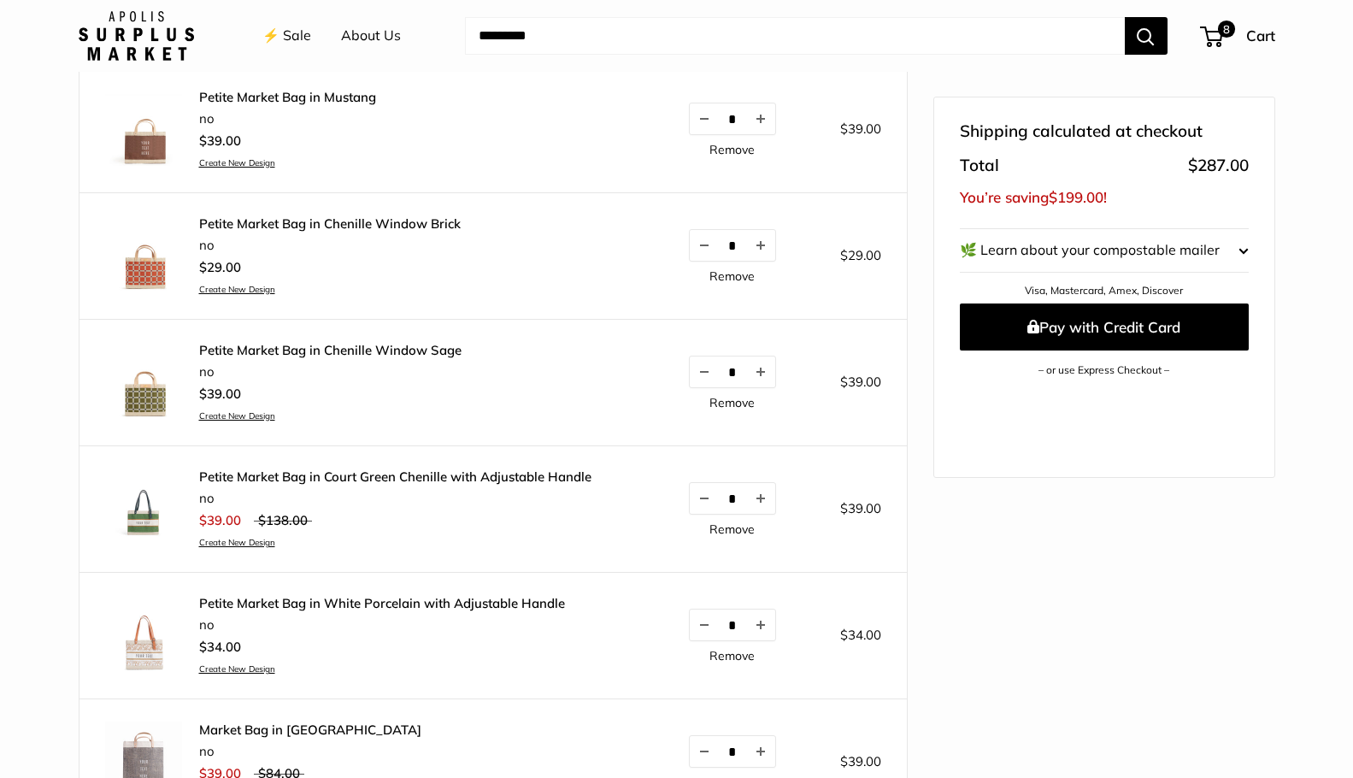
scroll to position [368, 0]
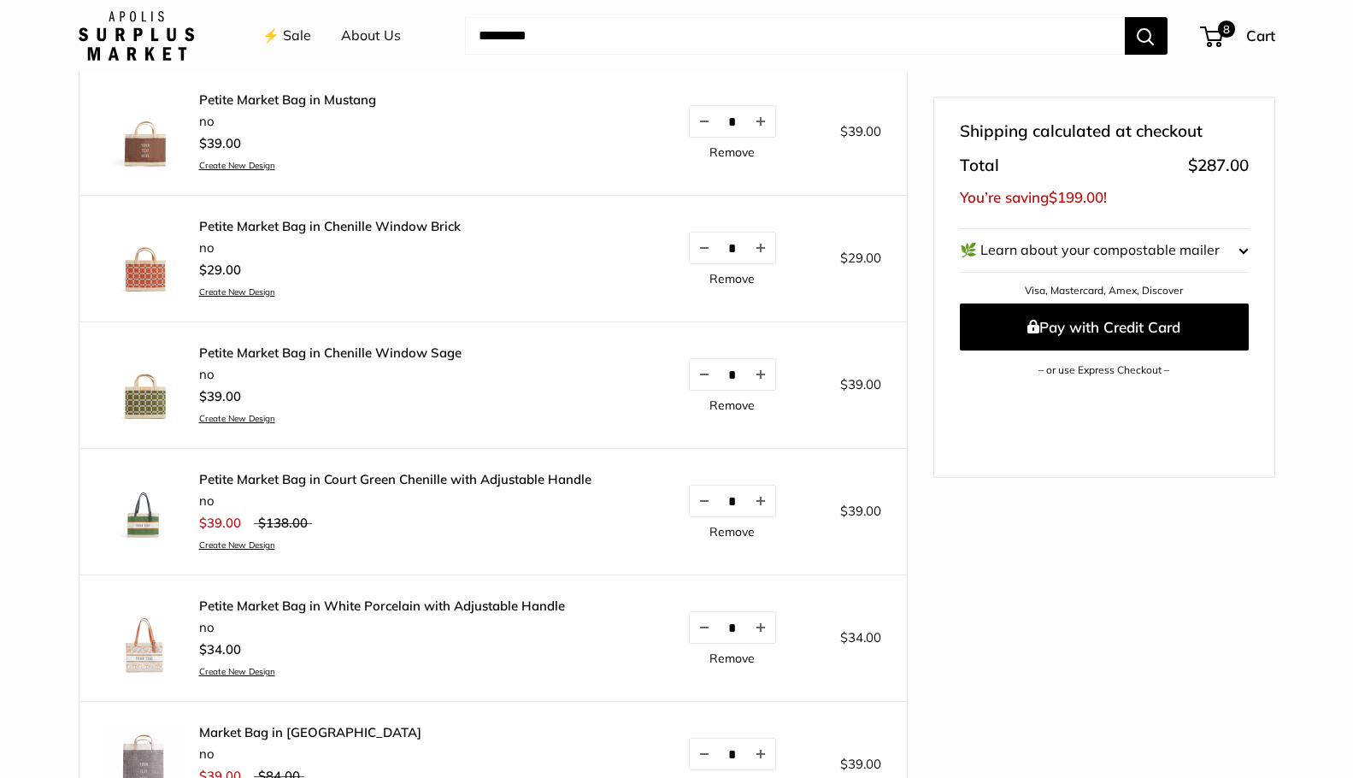
click at [730, 273] on link "Remove" at bounding box center [731, 279] width 45 height 12
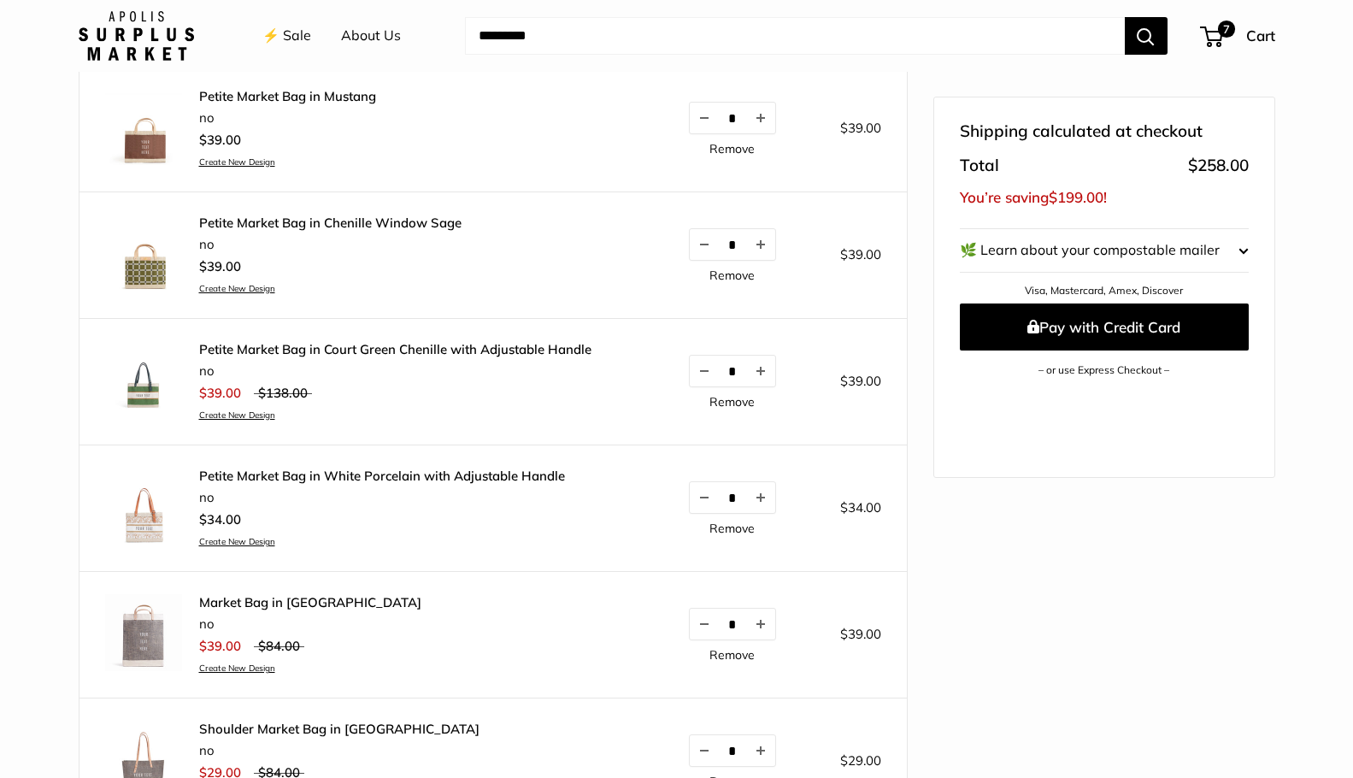
scroll to position [351, 0]
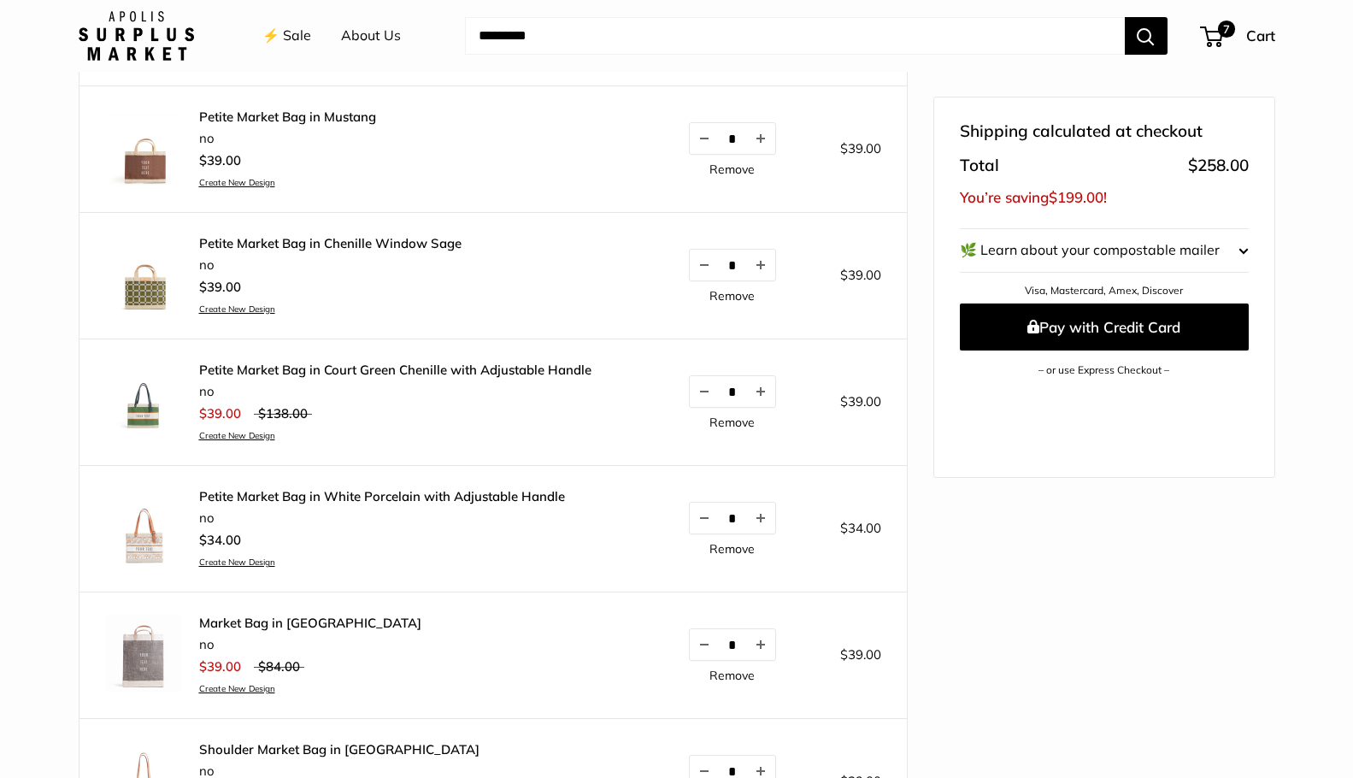
click at [730, 292] on link "Remove" at bounding box center [731, 296] width 45 height 12
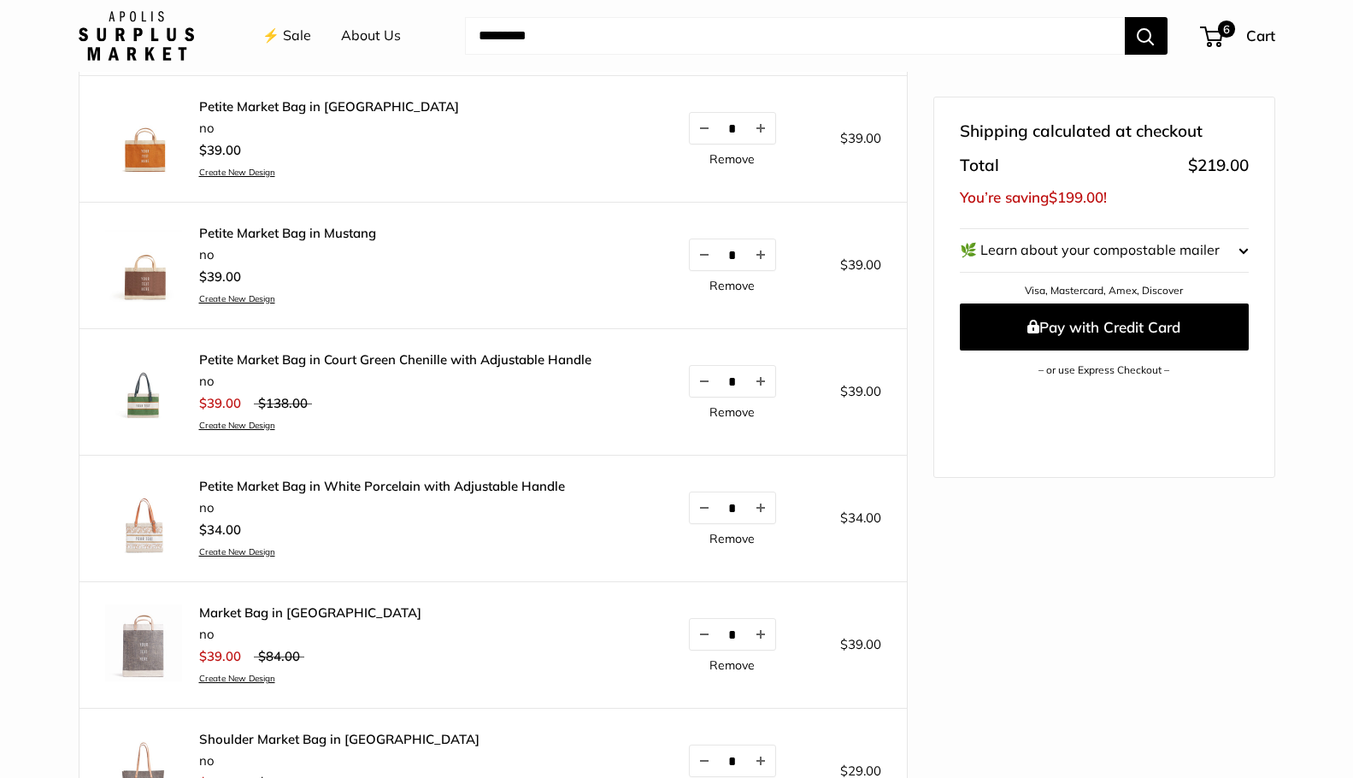
scroll to position [237, 0]
click at [736, 406] on link "Remove" at bounding box center [731, 410] width 45 height 12
